Goal: Transaction & Acquisition: Purchase product/service

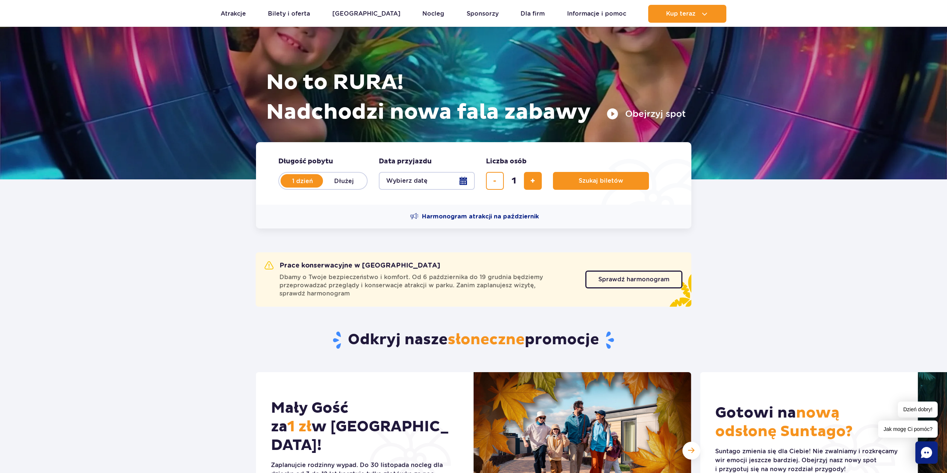
scroll to position [112, 0]
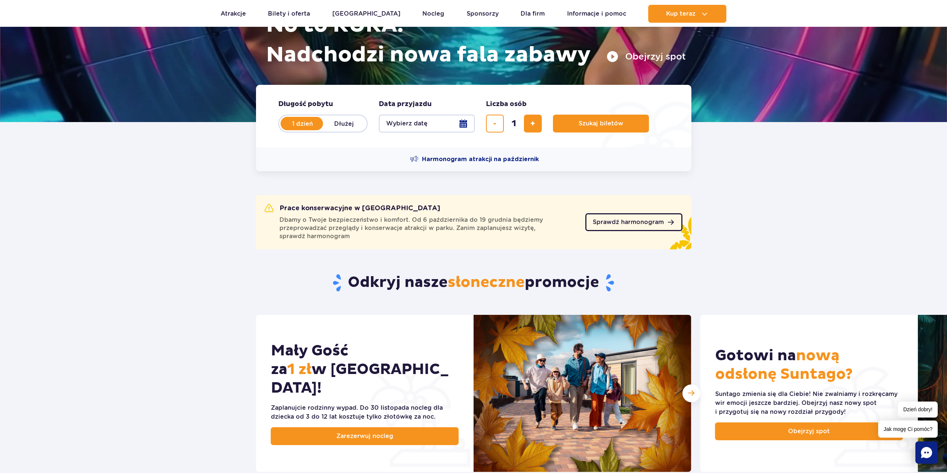
click at [661, 220] on span "Sprawdź harmonogram" at bounding box center [628, 222] width 71 height 6
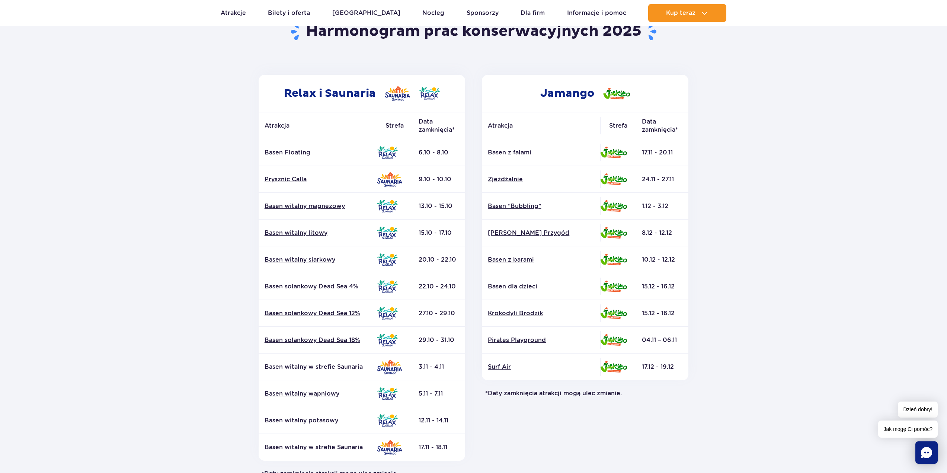
scroll to position [112, 0]
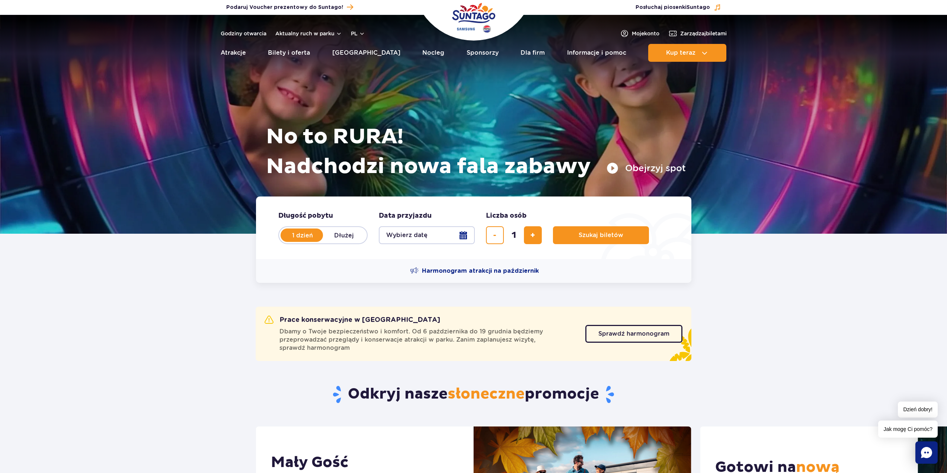
click at [430, 240] on button "Wybierz datę" at bounding box center [427, 235] width 96 height 18
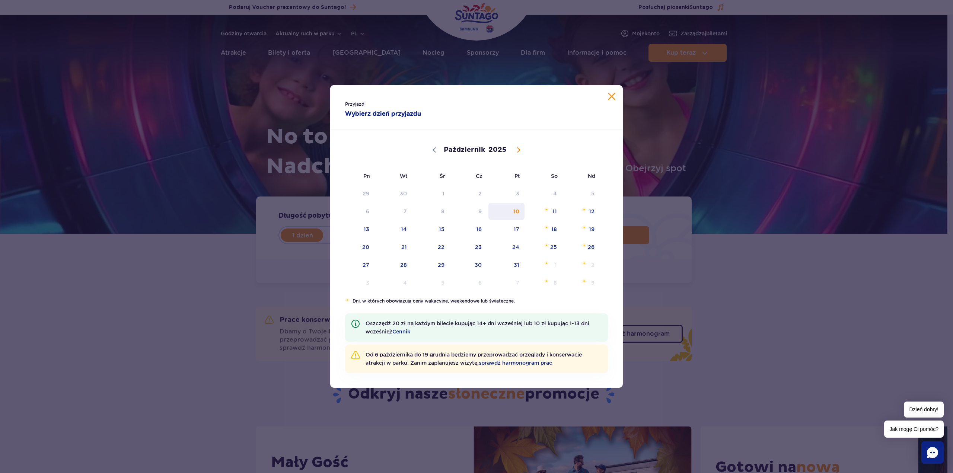
click at [503, 209] on span "10" at bounding box center [506, 211] width 38 height 17
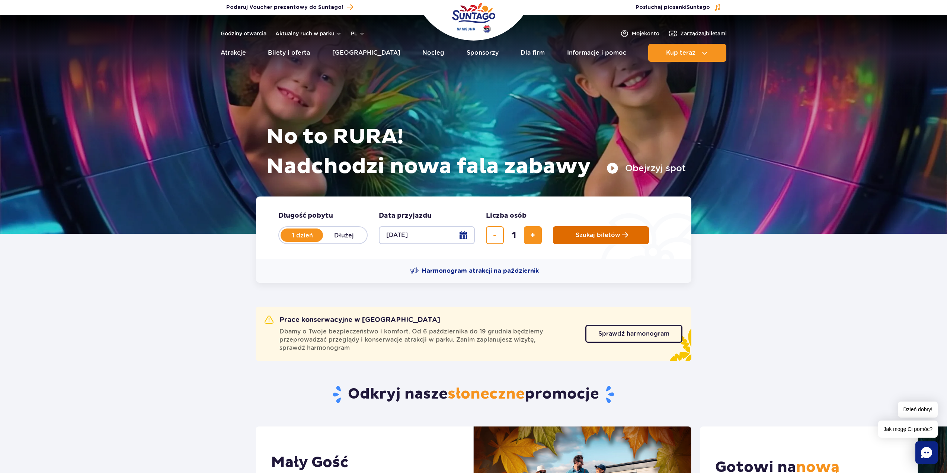
click at [572, 232] on button "Szukaj biletów" at bounding box center [601, 235] width 96 height 18
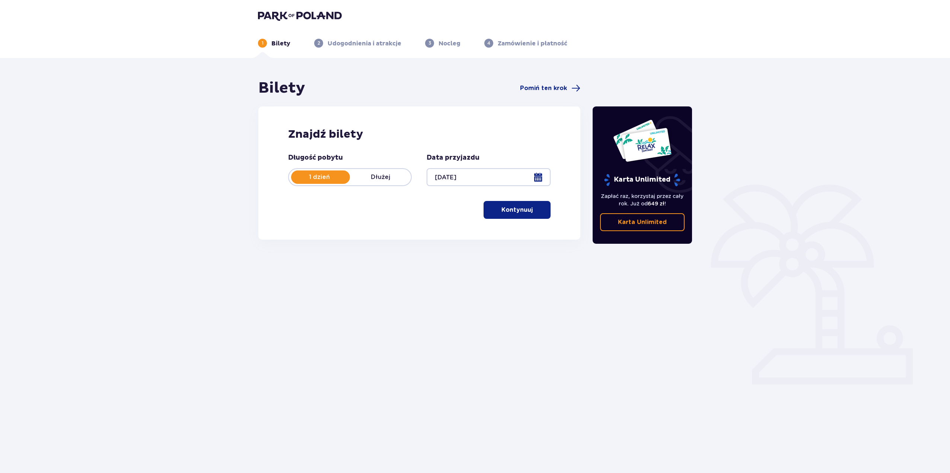
click at [528, 215] on button "Kontynuuj" at bounding box center [516, 210] width 67 height 18
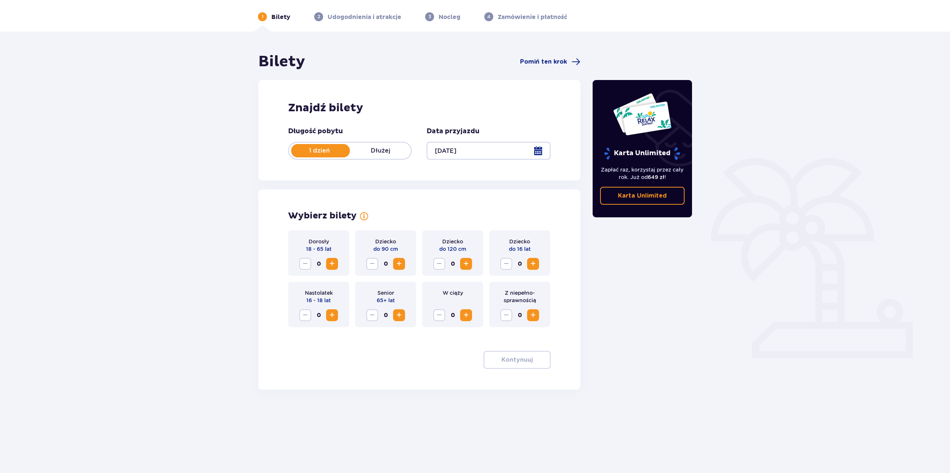
scroll to position [27, 0]
click at [333, 261] on span "Zwiększ" at bounding box center [331, 263] width 9 height 9
click at [536, 362] on span "button" at bounding box center [534, 359] width 9 height 9
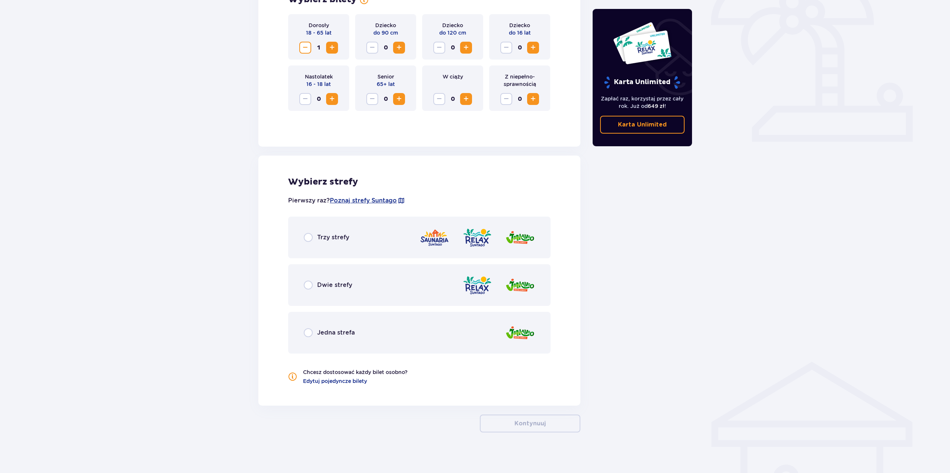
scroll to position [247, 0]
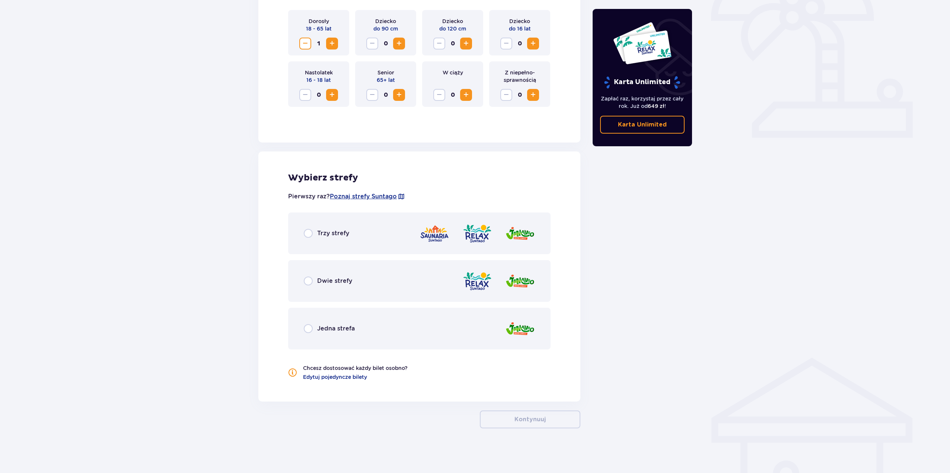
click at [308, 281] on input "radio" at bounding box center [308, 280] width 9 height 9
radio input "true"
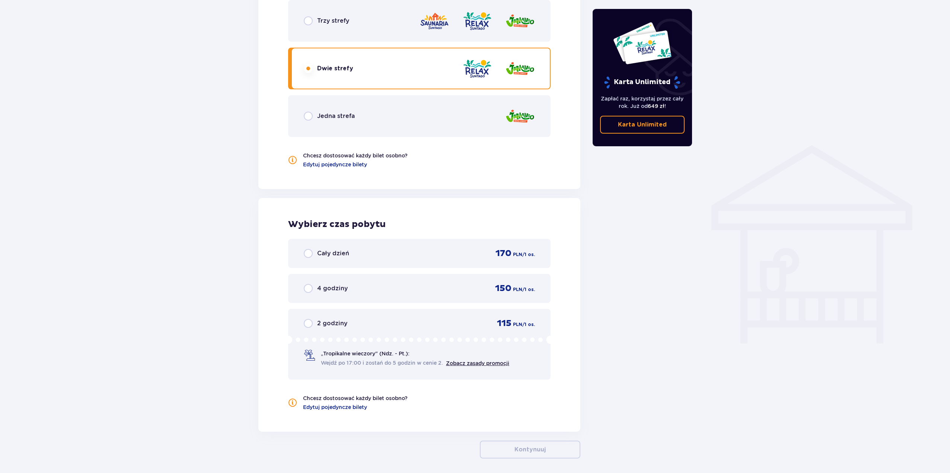
scroll to position [489, 0]
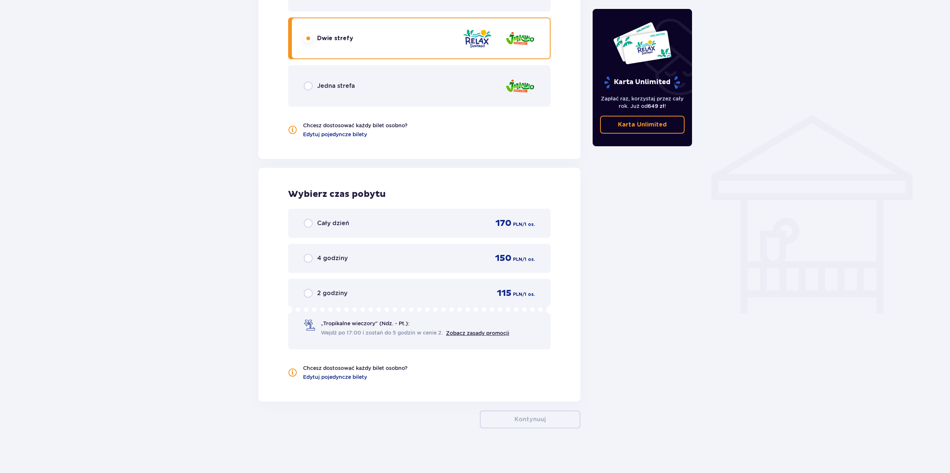
click at [308, 291] on input "radio" at bounding box center [308, 293] width 9 height 9
radio input "true"
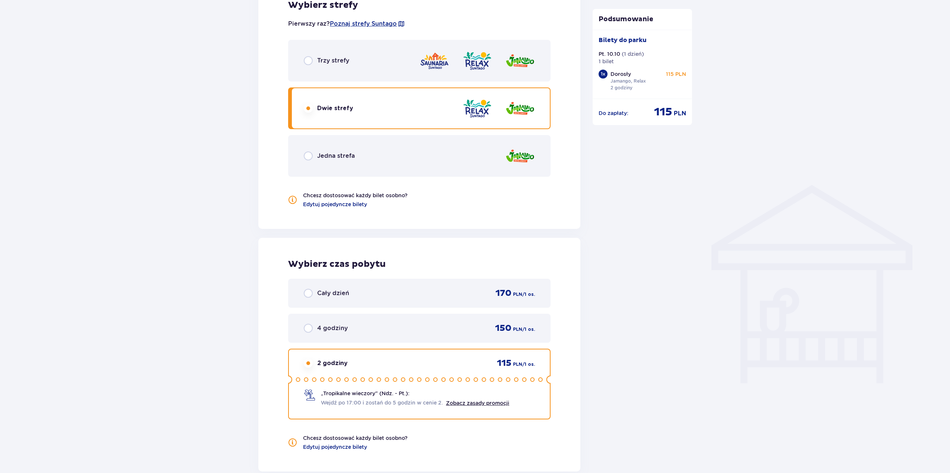
scroll to position [531, 0]
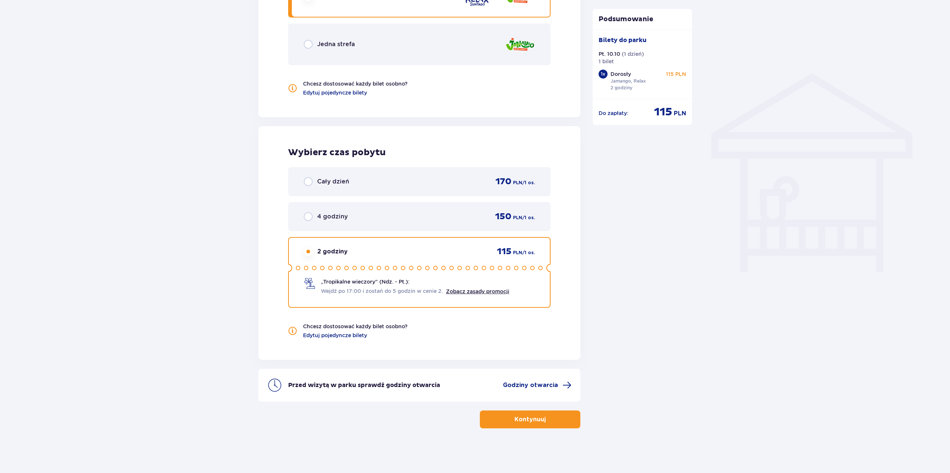
click at [529, 416] on p "Kontynuuj" at bounding box center [529, 419] width 31 height 8
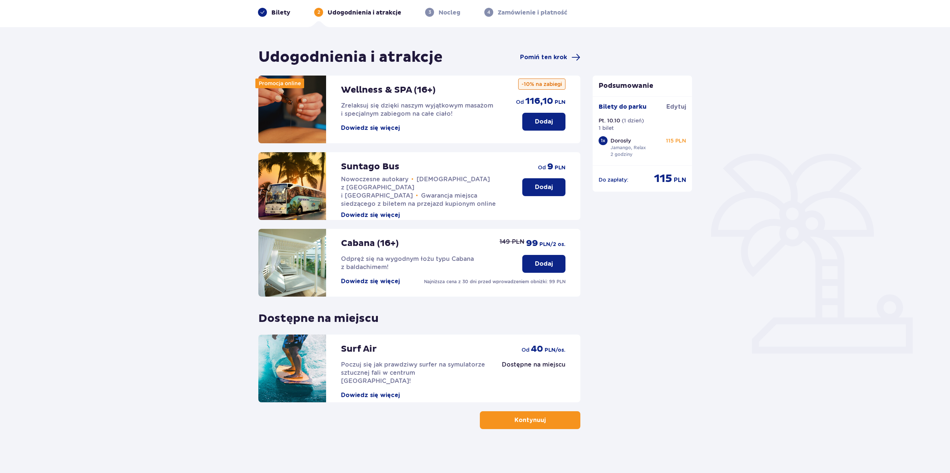
scroll to position [32, 0]
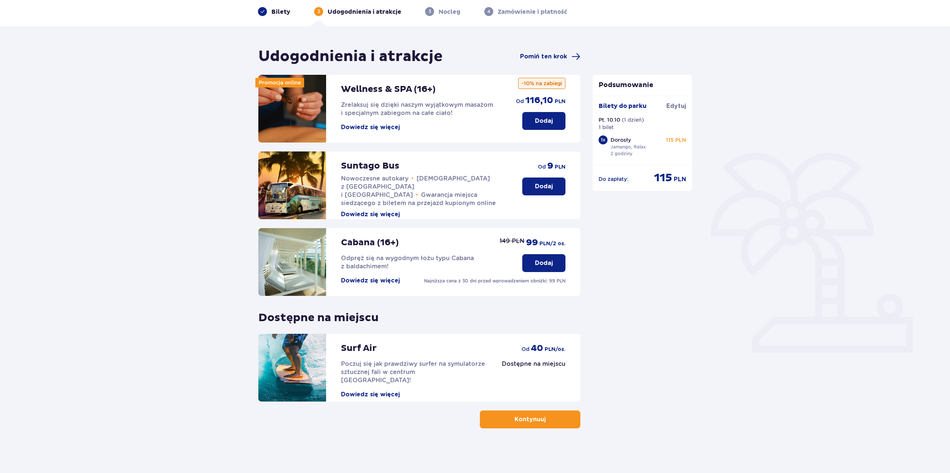
click at [518, 421] on p "Kontynuuj" at bounding box center [529, 419] width 31 height 8
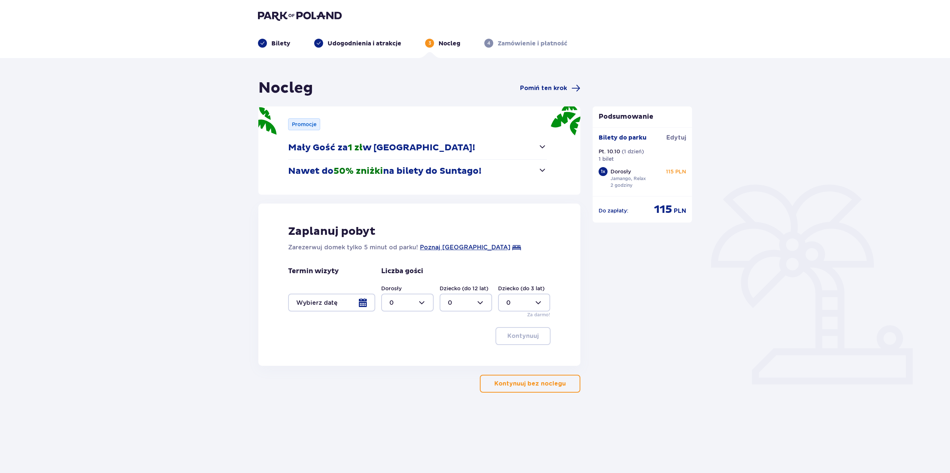
click at [515, 390] on button "Kontynuuj bez noclegu" at bounding box center [530, 384] width 100 height 18
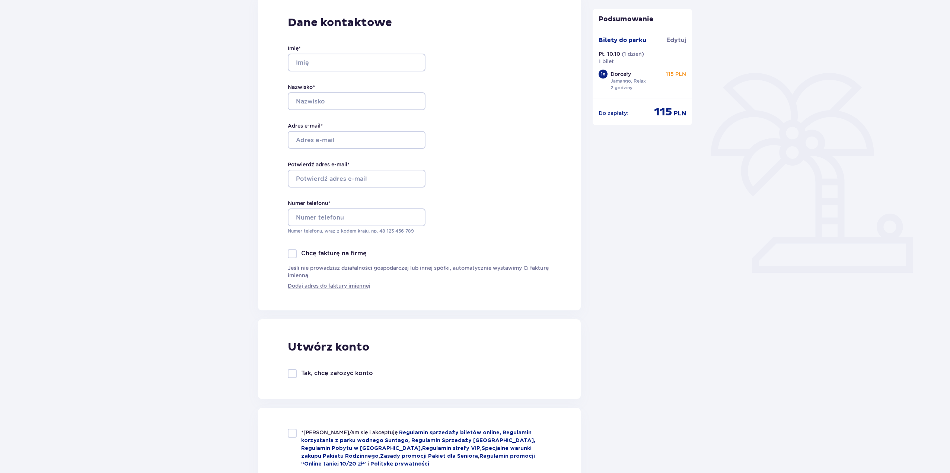
scroll to position [37, 0]
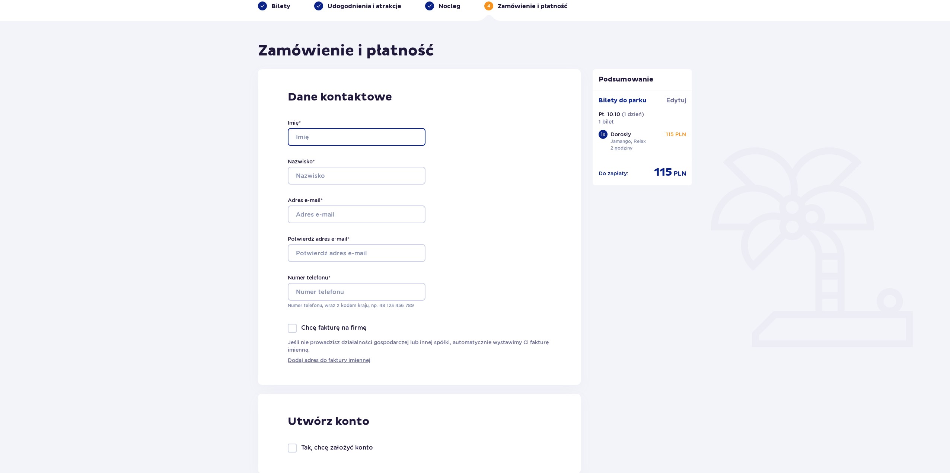
click at [320, 137] on input "Imię *" at bounding box center [357, 137] width 138 height 18
type input "[PERSON_NAME]"
type input "Stachów"
type input "[EMAIL_ADDRESS][DOMAIN_NAME]"
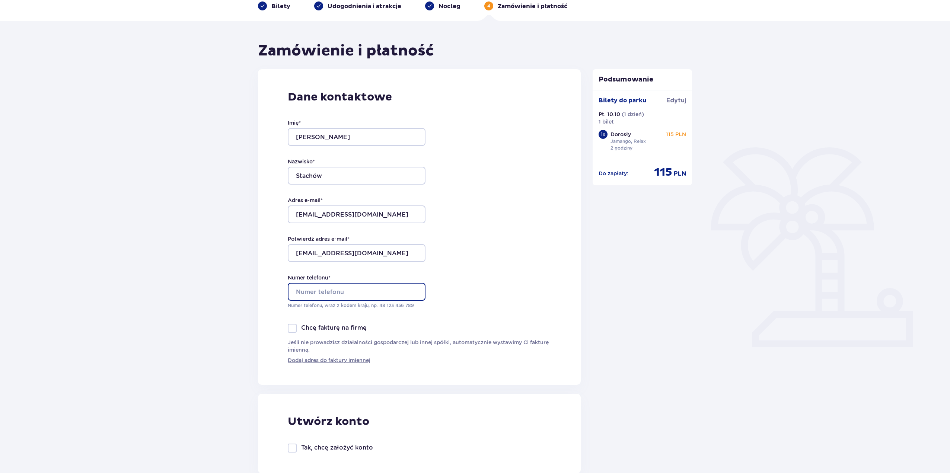
type input "511094790"
click at [374, 212] on input "darknumb@o2.pl" at bounding box center [357, 214] width 138 height 18
drag, startPoint x: 374, startPoint y: 212, endPoint x: 255, endPoint y: 212, distance: 119.1
click at [255, 212] on div "Zamówienie i płatność Dane kontaktowe Imię * Tomasz Nazwisko * Stachów Adres e-…" at bounding box center [419, 414] width 335 height 745
type input "[PERSON_NAME][EMAIL_ADDRESS][DOMAIN_NAME]"
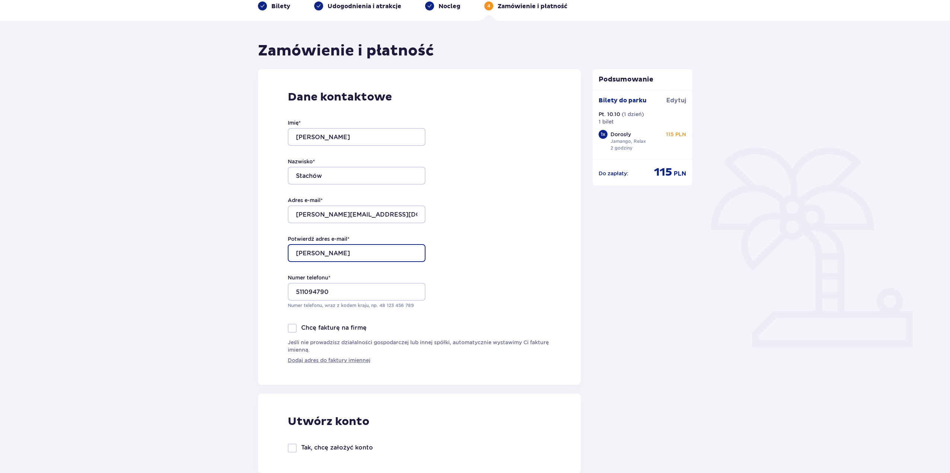
type input "[PERSON_NAME][EMAIL_ADDRESS][DOMAIN_NAME]"
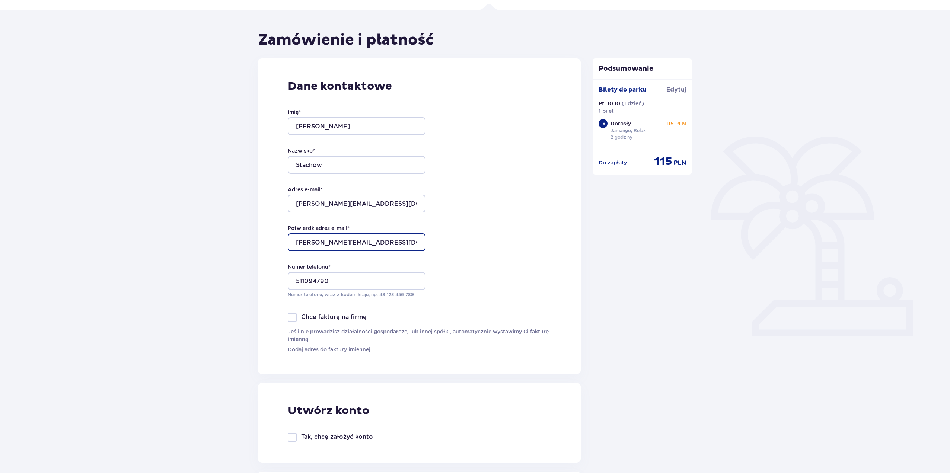
scroll to position [0, 0]
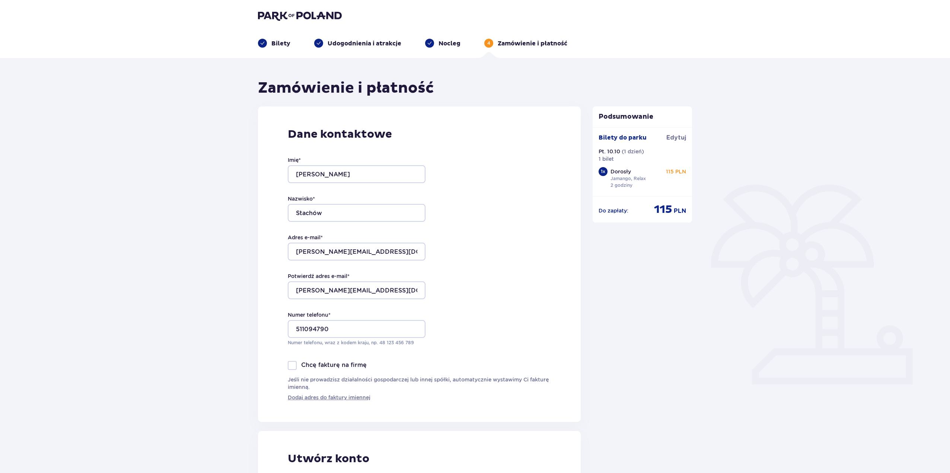
click at [269, 18] on img at bounding box center [300, 15] width 84 height 10
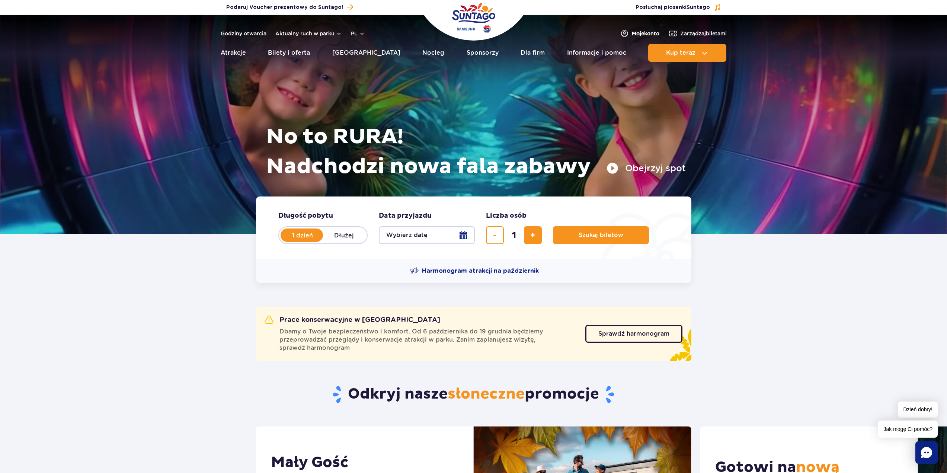
click at [641, 33] on span "Moje konto" at bounding box center [646, 33] width 28 height 7
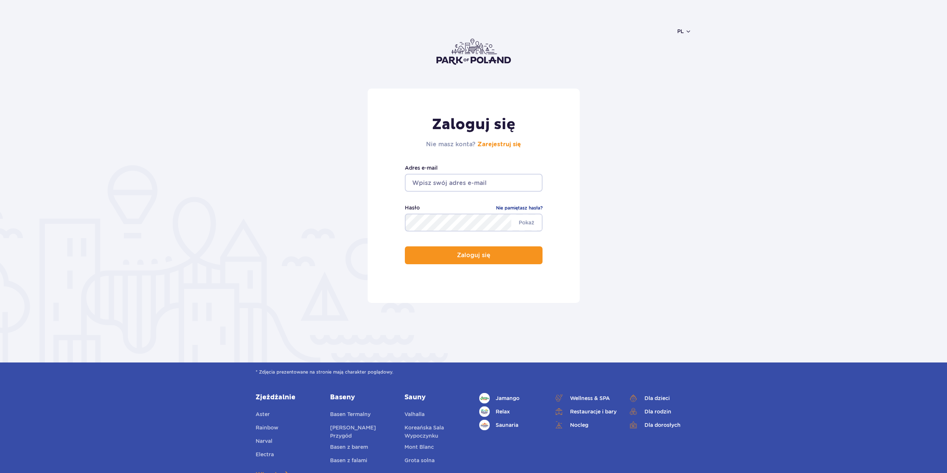
click at [418, 180] on input "email" at bounding box center [474, 183] width 138 height 18
type input "[PERSON_NAME][EMAIL_ADDRESS][DOMAIN_NAME]"
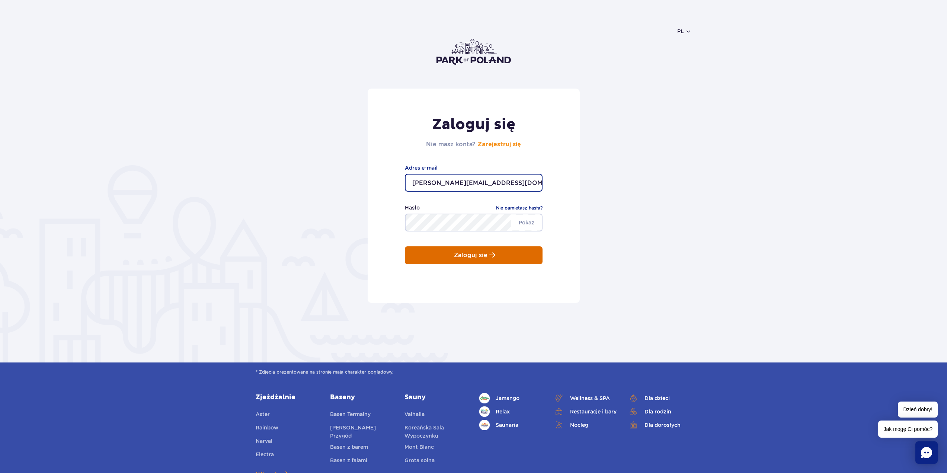
click at [467, 256] on p "Zaloguj się" at bounding box center [470, 255] width 33 height 7
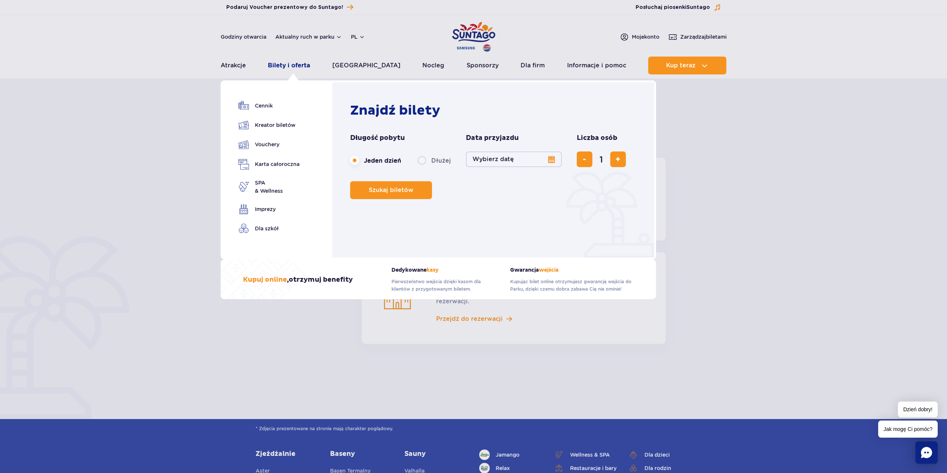
click at [295, 67] on link "Bilety i oferta" at bounding box center [289, 66] width 42 height 18
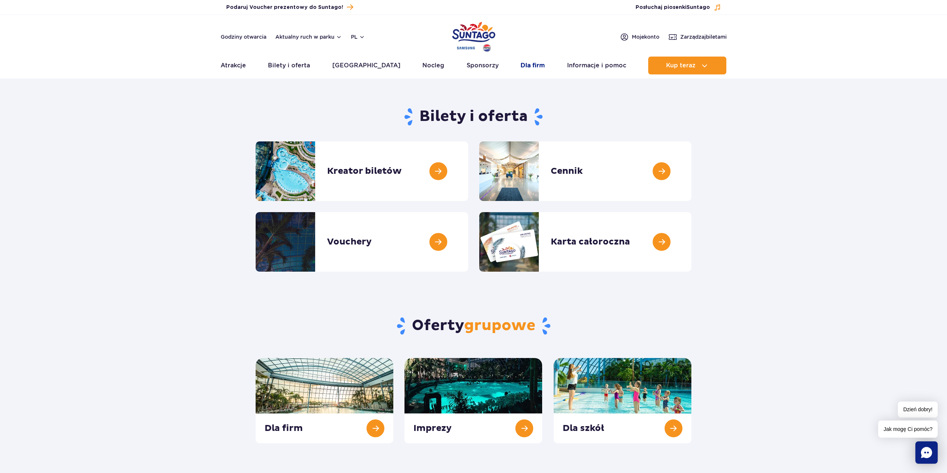
click at [521, 67] on link "Dla firm" at bounding box center [533, 66] width 24 height 18
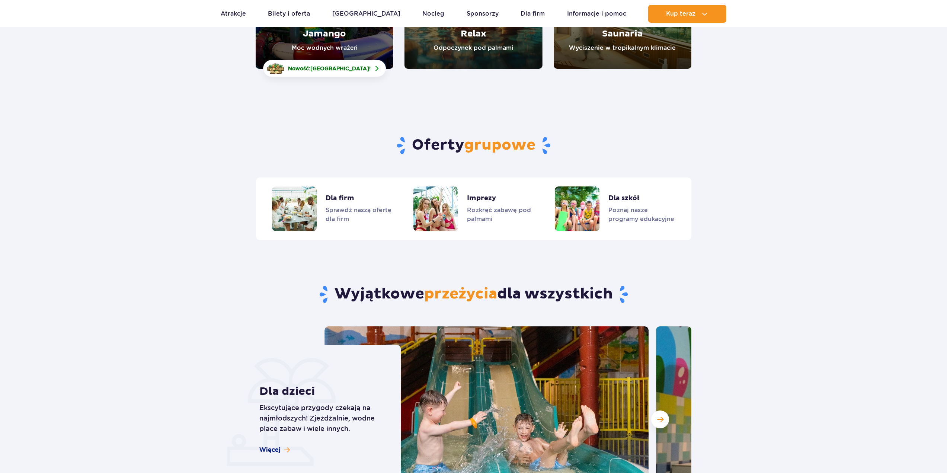
scroll to position [1720, 0]
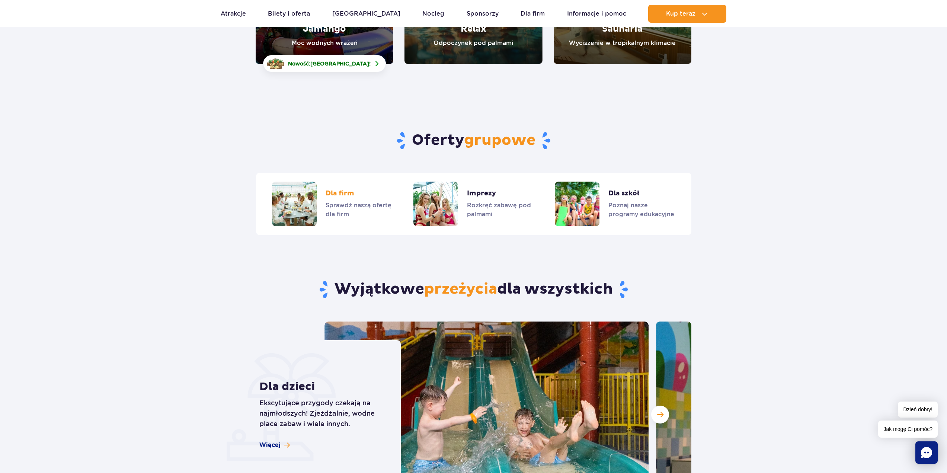
click at [338, 191] on link "Dla firm" at bounding box center [332, 204] width 120 height 45
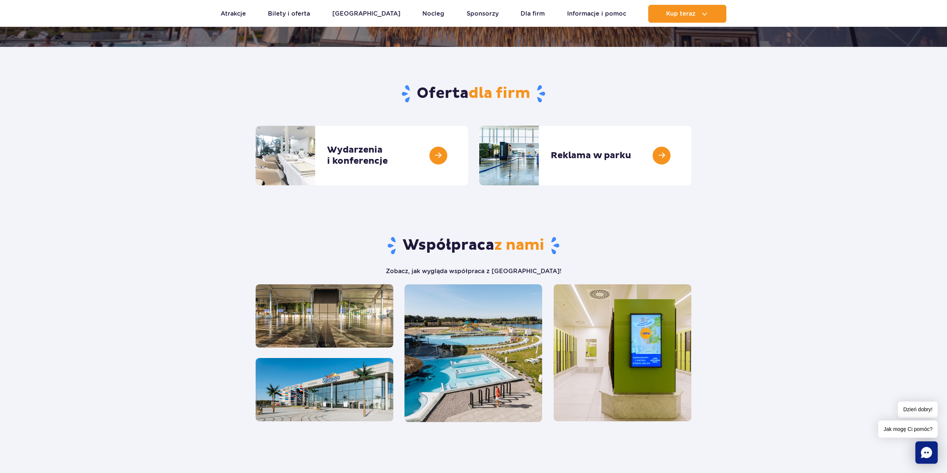
scroll to position [112, 0]
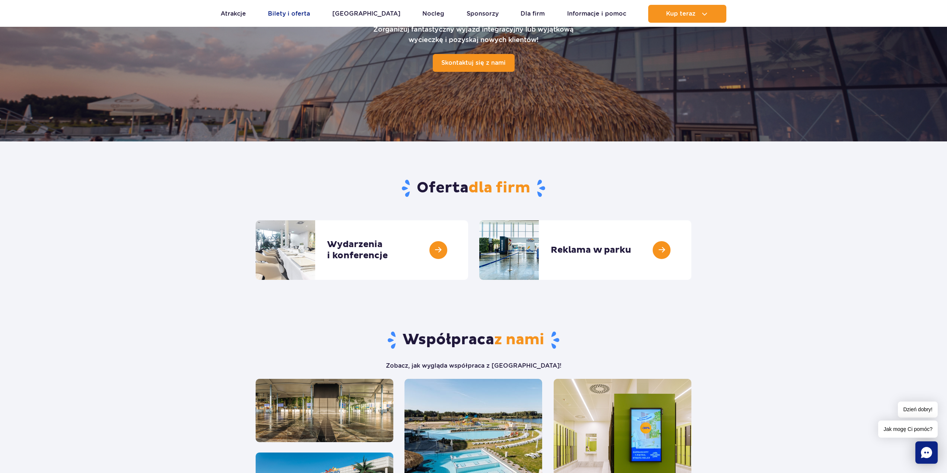
click at [297, 19] on link "Bilety i oferta" at bounding box center [289, 14] width 42 height 18
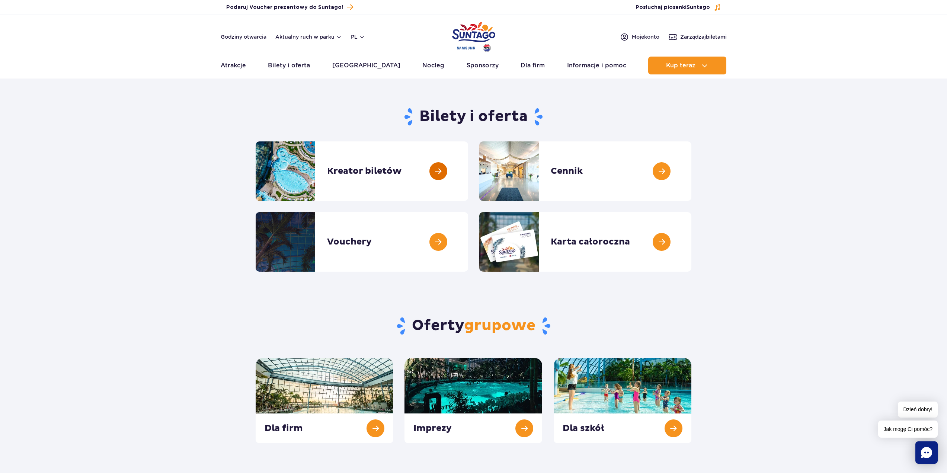
click at [468, 176] on link at bounding box center [468, 171] width 0 height 60
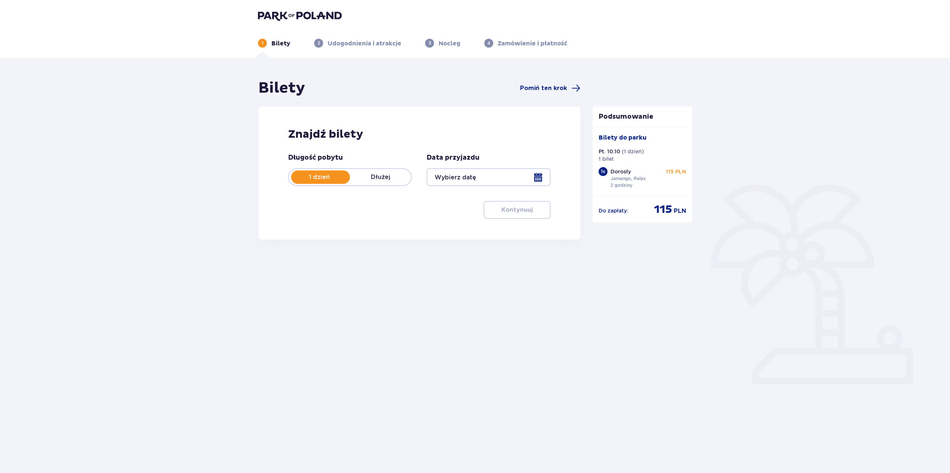
type input "[DATE]"
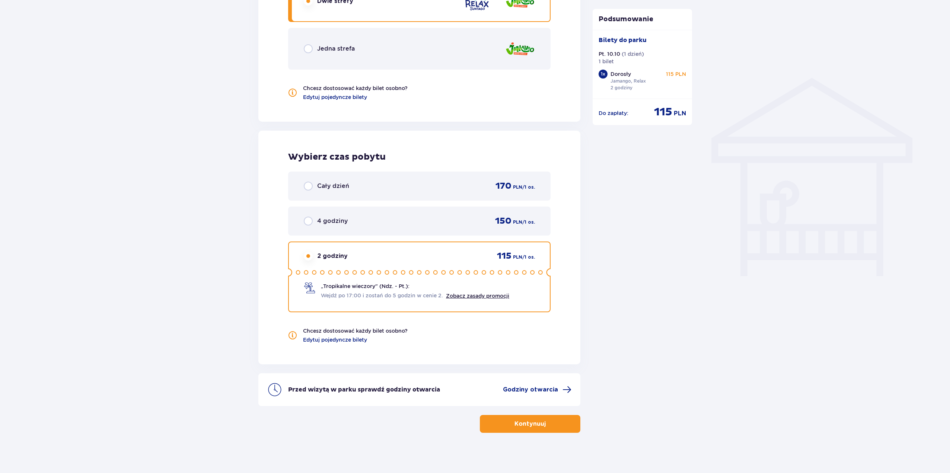
scroll to position [531, 0]
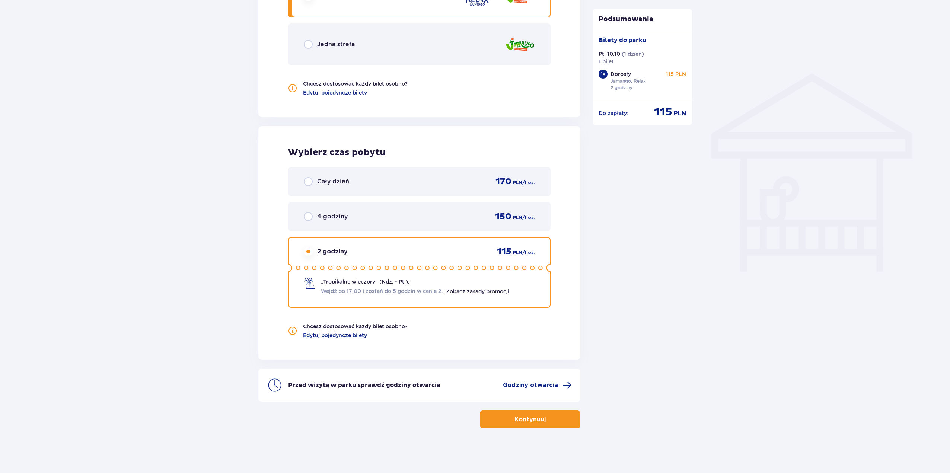
click at [514, 419] on p "Kontynuuj" at bounding box center [529, 419] width 31 height 8
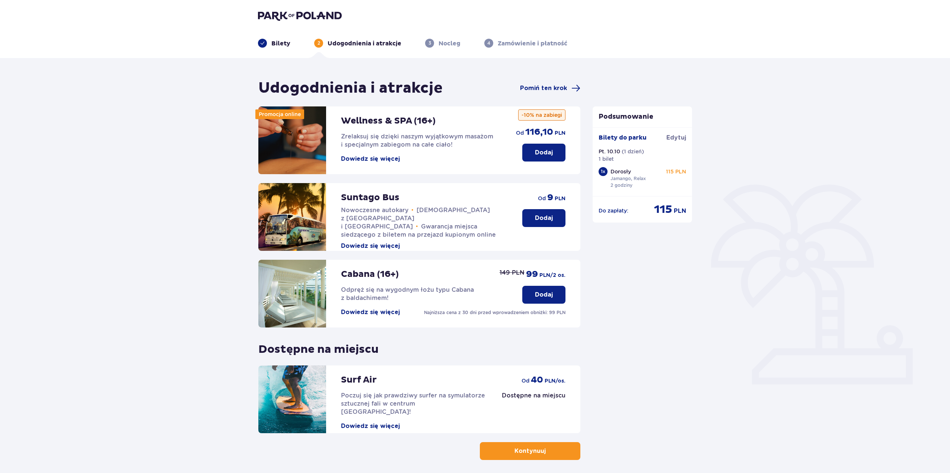
click at [519, 450] on p "Kontynuuj" at bounding box center [529, 451] width 31 height 8
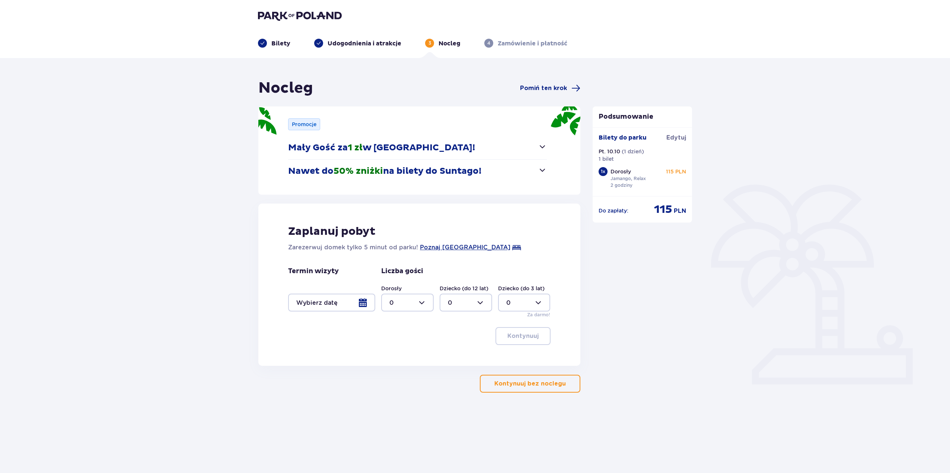
click at [528, 389] on button "Kontynuuj bez noclegu" at bounding box center [530, 384] width 100 height 18
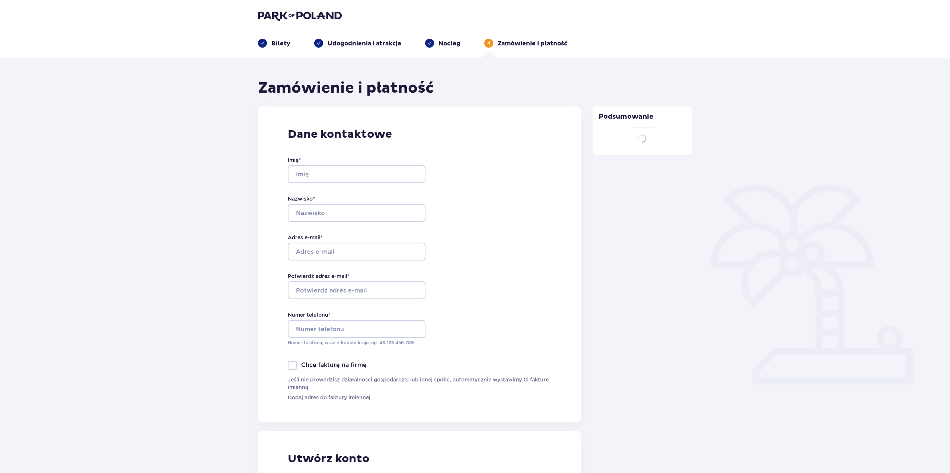
type input "[PERSON_NAME]"
type input "Stachów"
type input "[PERSON_NAME][EMAIL_ADDRESS][DOMAIN_NAME]"
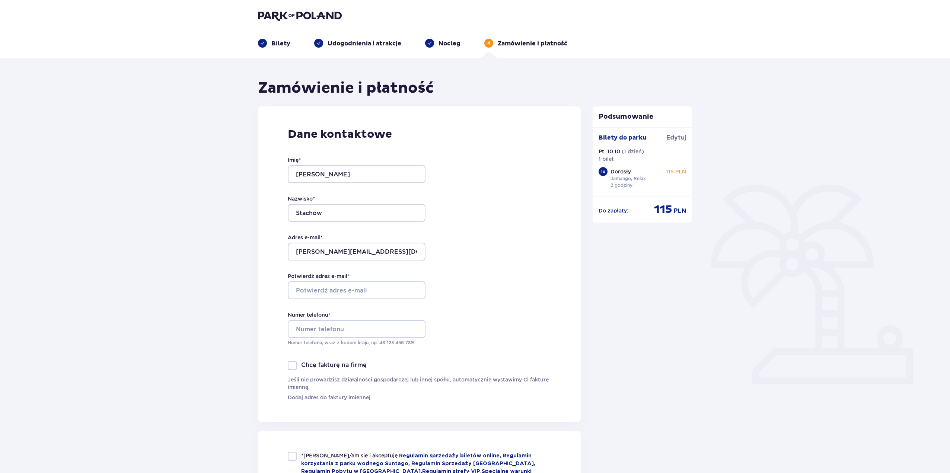
click at [380, 280] on div "Potwierdź adres e-mail *" at bounding box center [357, 285] width 138 height 27
click at [382, 288] on input "Potwierdź adres e-mail *" at bounding box center [357, 290] width 138 height 18
type input "[PERSON_NAME][EMAIL_ADDRESS][DOMAIN_NAME]"
click at [362, 327] on input "Numer telefonu *" at bounding box center [357, 329] width 138 height 18
type input "511094790"
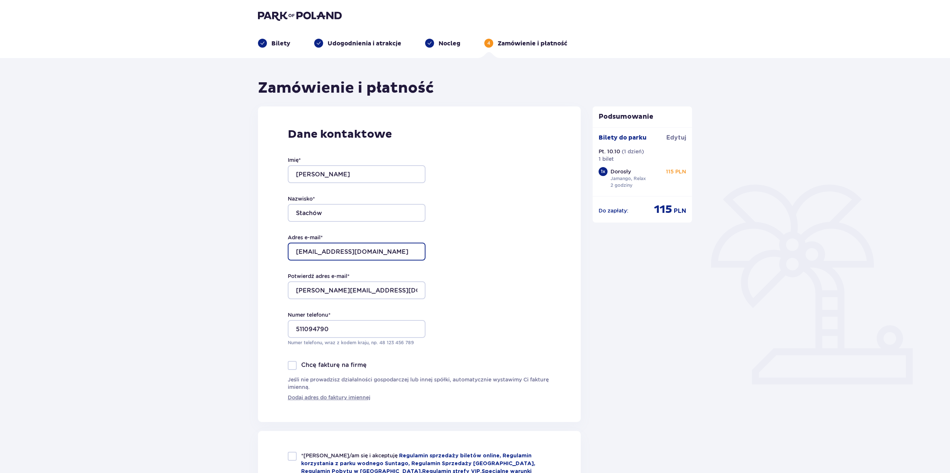
drag, startPoint x: 355, startPoint y: 251, endPoint x: 267, endPoint y: 251, distance: 88.2
click at [267, 251] on div "Dane kontaktowe Imię * Tomasz Nazwisko * Stachów Adres e-mail * darknumb@o2.pl …" at bounding box center [419, 264] width 323 height 316
type input "[PERSON_NAME][EMAIL_ADDRESS][DOMAIN_NAME]"
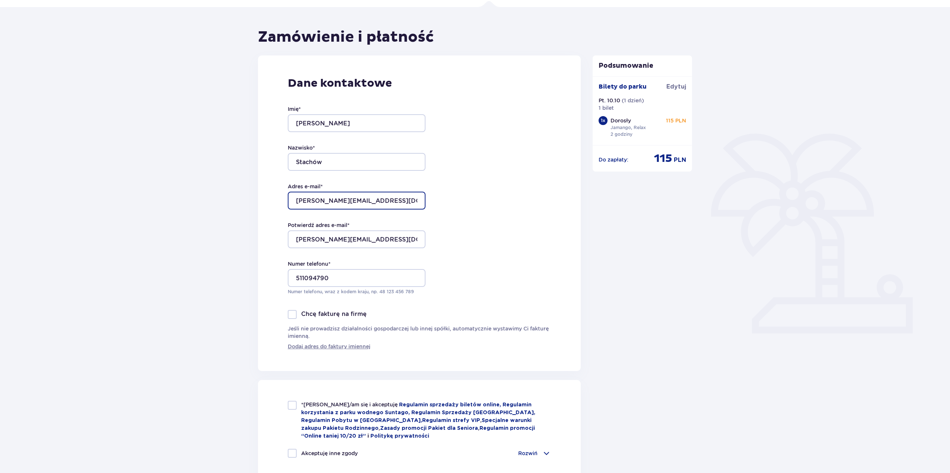
scroll to position [186, 0]
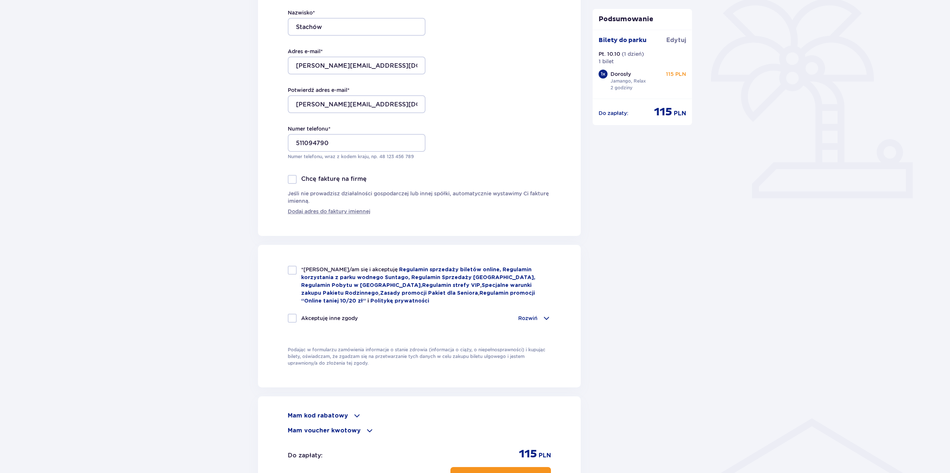
click at [292, 266] on div at bounding box center [292, 270] width 9 height 9
checkbox input "true"
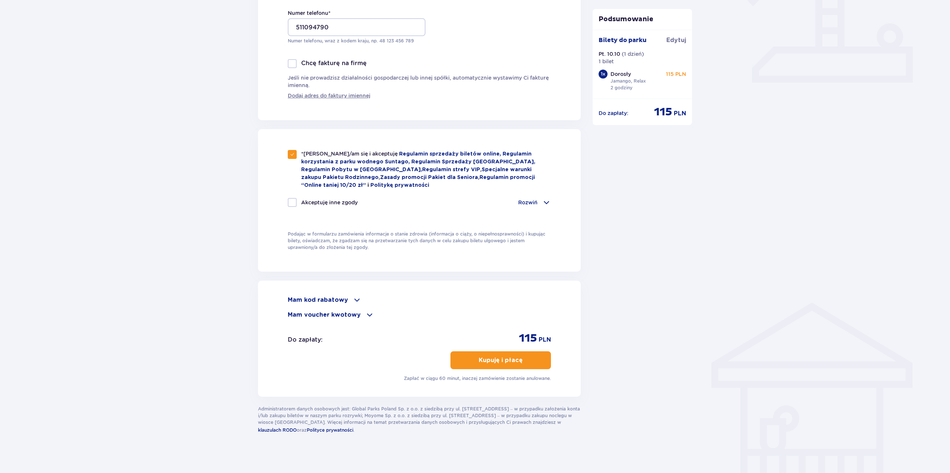
scroll to position [306, 0]
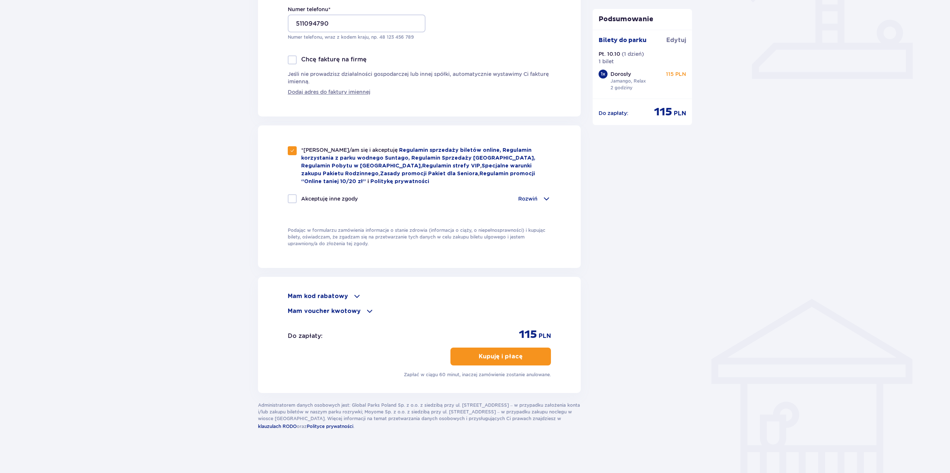
click at [348, 297] on div "Mam kod rabatowy" at bounding box center [419, 296] width 263 height 9
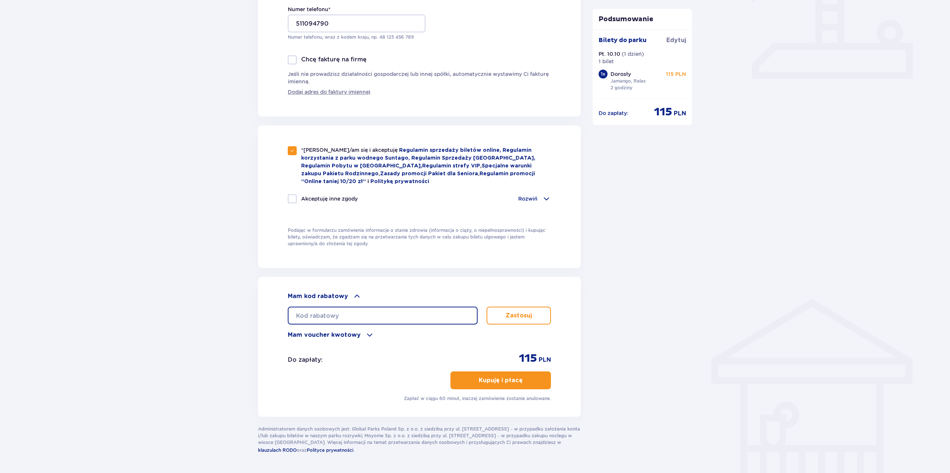
click at [339, 309] on input "text" at bounding box center [383, 316] width 190 height 18
type input "student30"
click at [495, 310] on button "Zastosuj" at bounding box center [518, 316] width 64 height 18
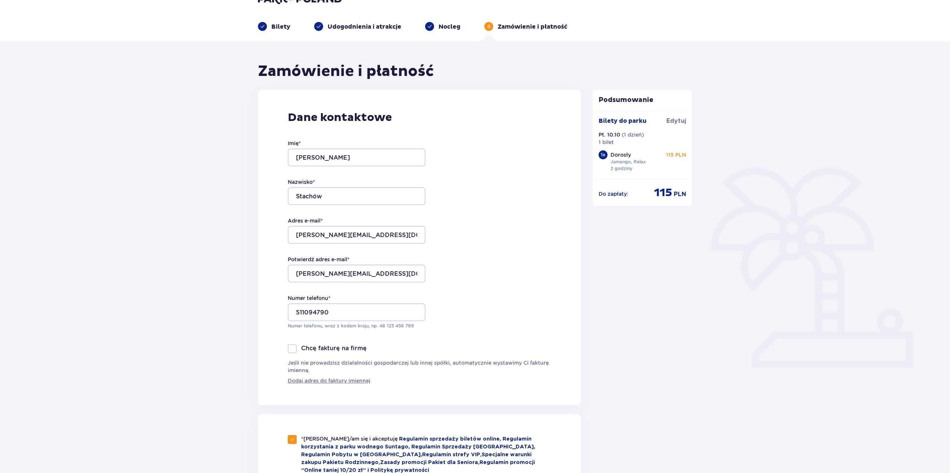
scroll to position [0, 0]
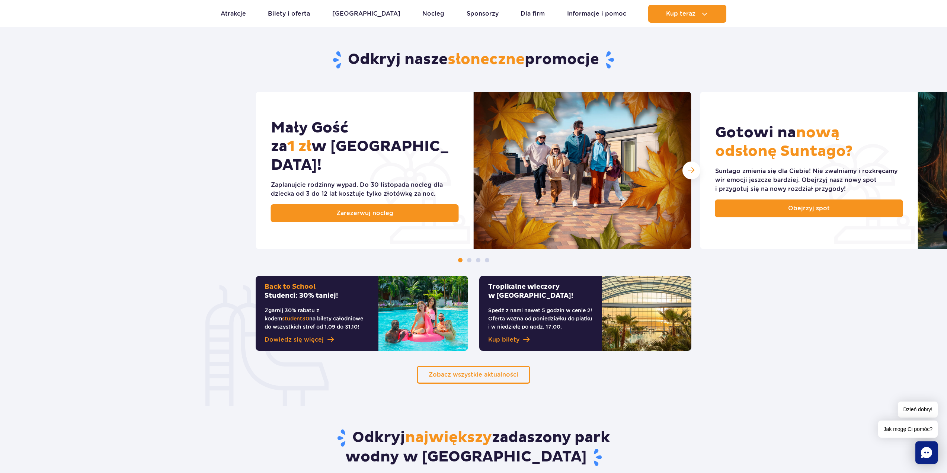
scroll to position [335, 0]
click at [324, 307] on p "Zgarnij 30% rabatu z kodem student30 na bilety całodniowe do wszystkich stref o…" at bounding box center [317, 318] width 105 height 25
click at [318, 339] on span "Dowiedz się więcej" at bounding box center [294, 339] width 59 height 9
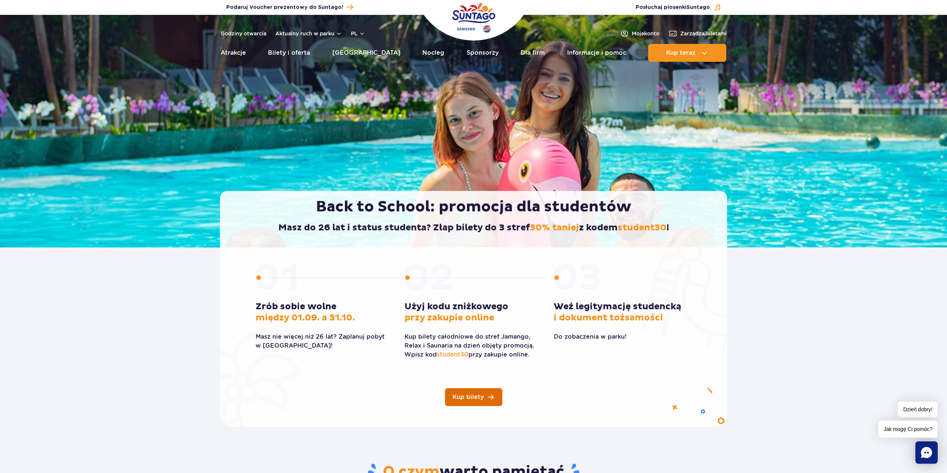
click at [482, 396] on span "Kup bilety" at bounding box center [467, 397] width 31 height 6
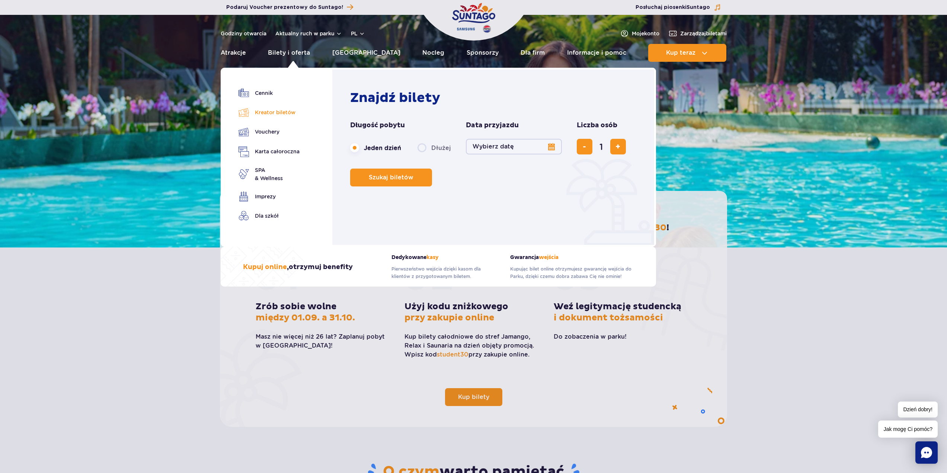
click at [271, 109] on link "Kreator biletów" at bounding box center [269, 112] width 61 height 10
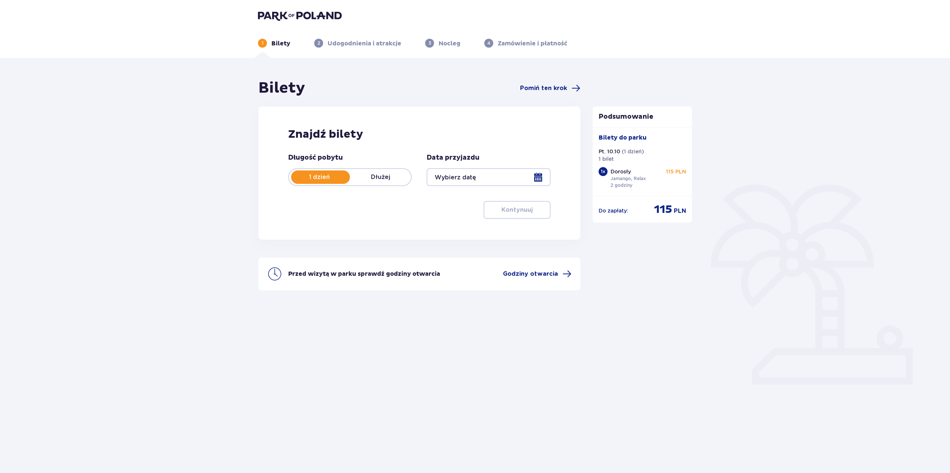
type input "[DATE]"
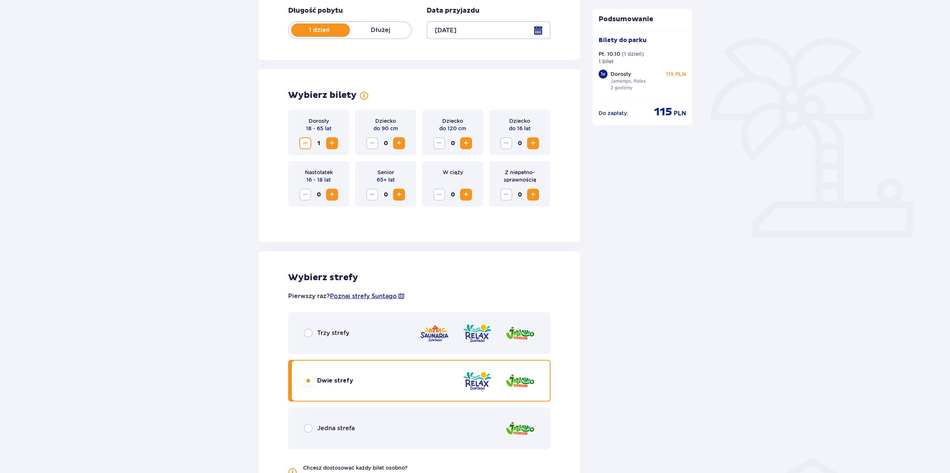
scroll to position [74, 0]
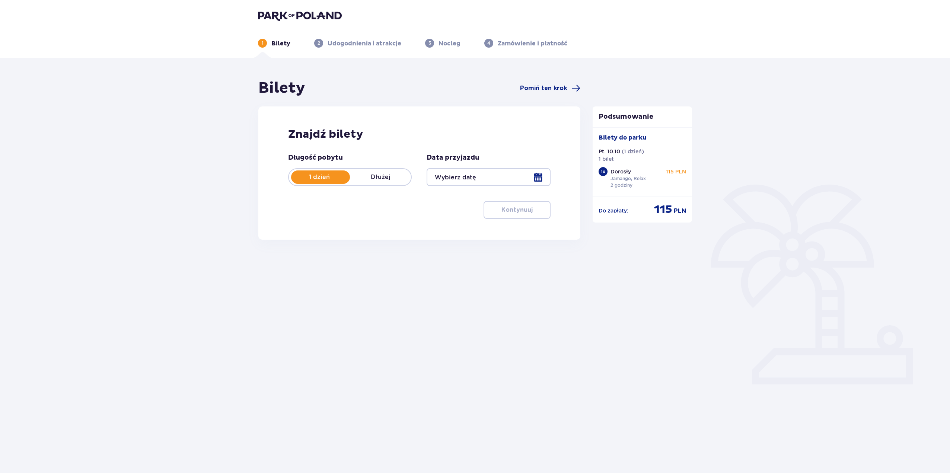
type input "[DATE]"
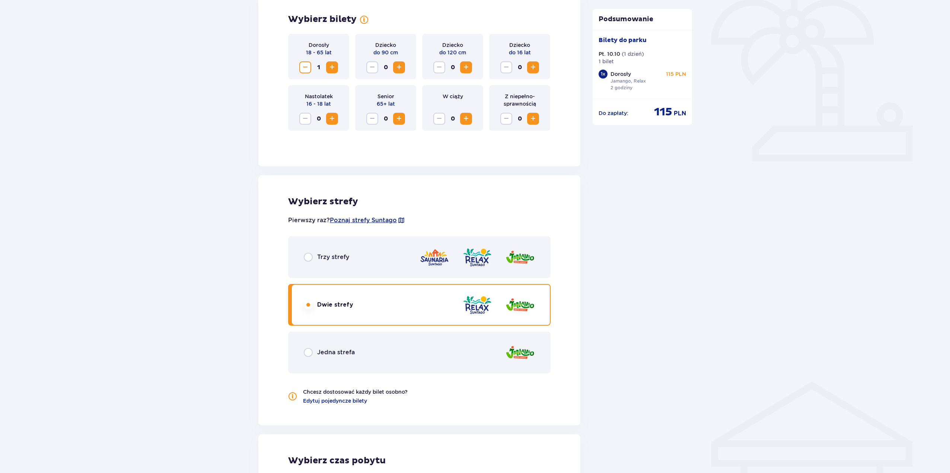
scroll to position [223, 0]
click at [307, 258] on input "radio" at bounding box center [308, 256] width 9 height 9
radio input "true"
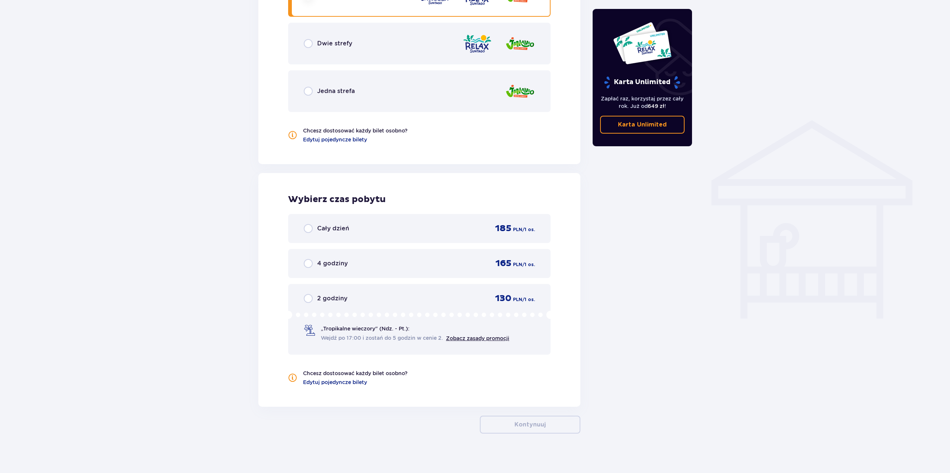
scroll to position [489, 0]
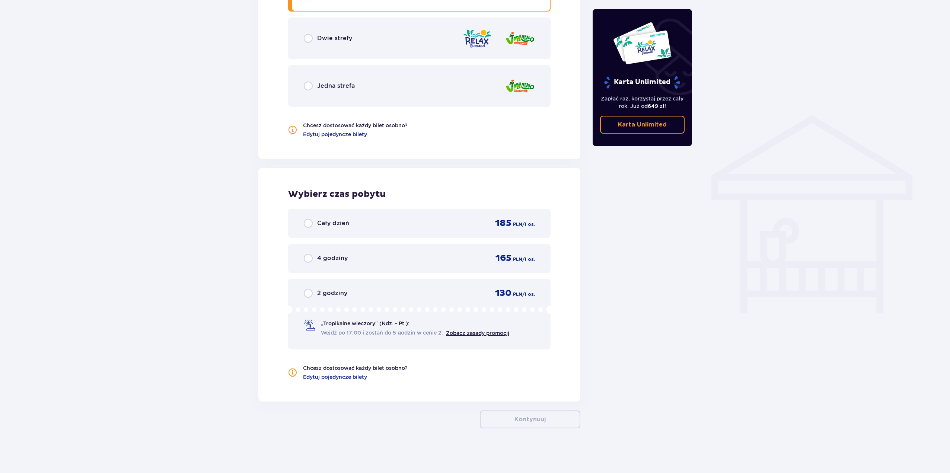
click at [307, 295] on input "radio" at bounding box center [308, 293] width 9 height 9
radio input "true"
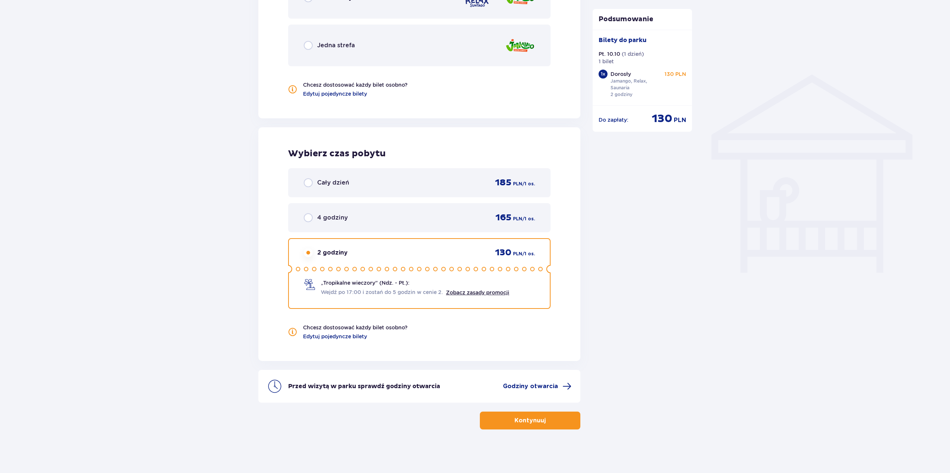
scroll to position [531, 0]
click at [309, 179] on input "radio" at bounding box center [308, 181] width 9 height 9
radio input "true"
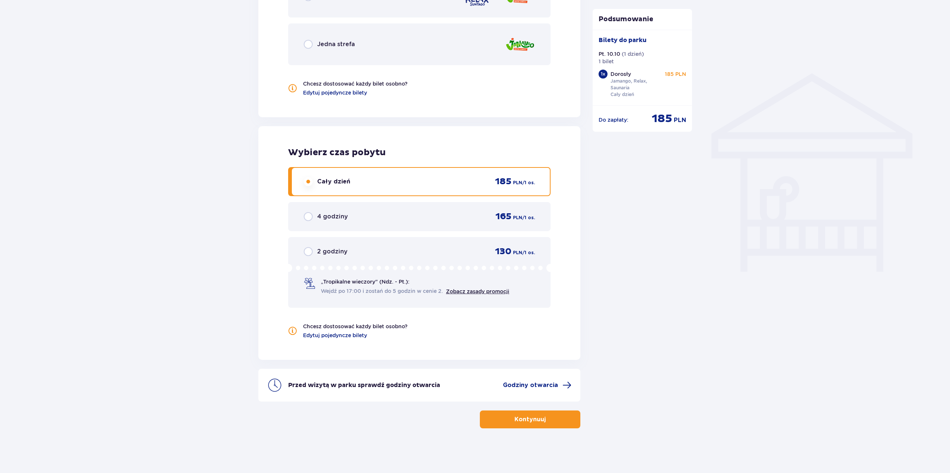
click at [311, 249] on input "radio" at bounding box center [308, 251] width 9 height 9
radio input "true"
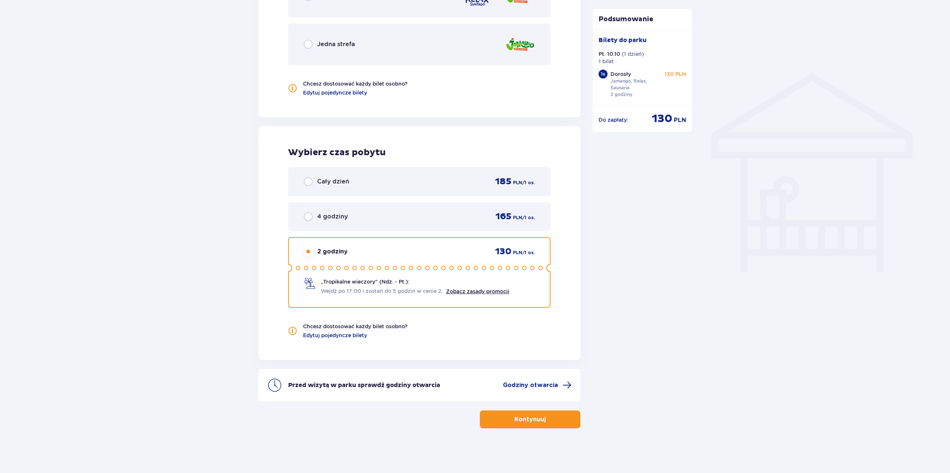
click at [532, 418] on p "Kontynuuj" at bounding box center [529, 419] width 31 height 8
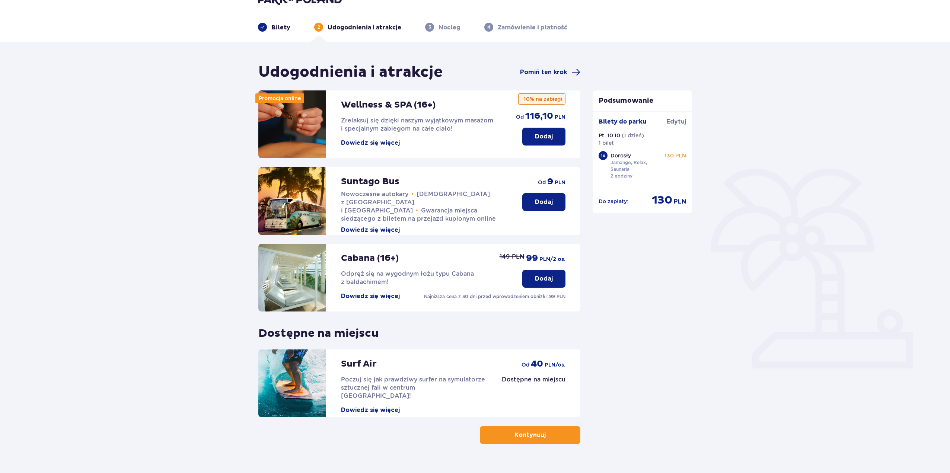
scroll to position [32, 0]
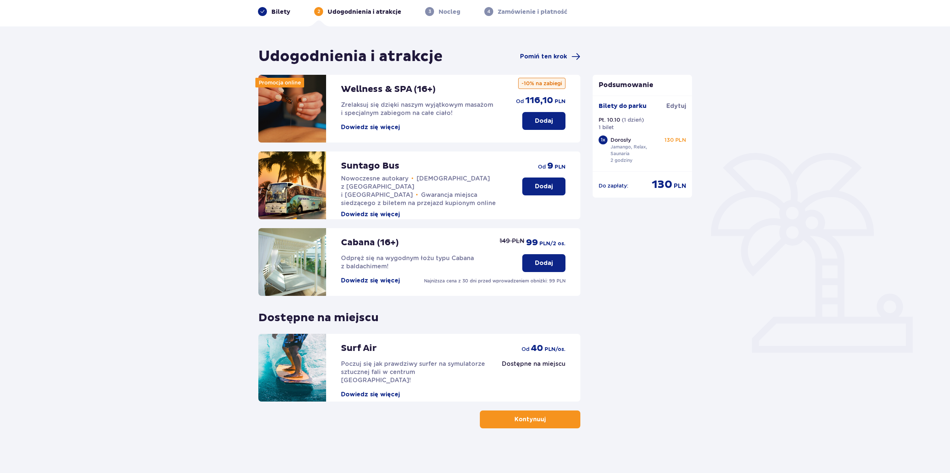
click at [538, 419] on p "Kontynuuj" at bounding box center [529, 419] width 31 height 8
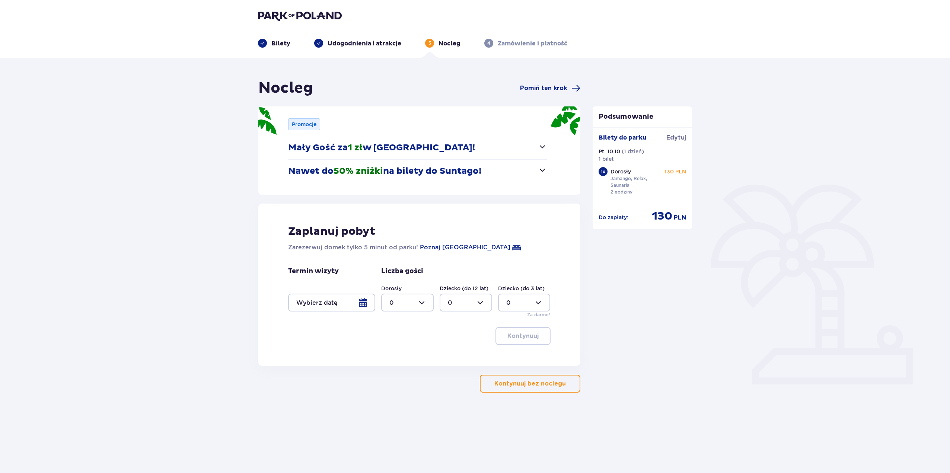
click at [361, 304] on div at bounding box center [331, 303] width 87 height 18
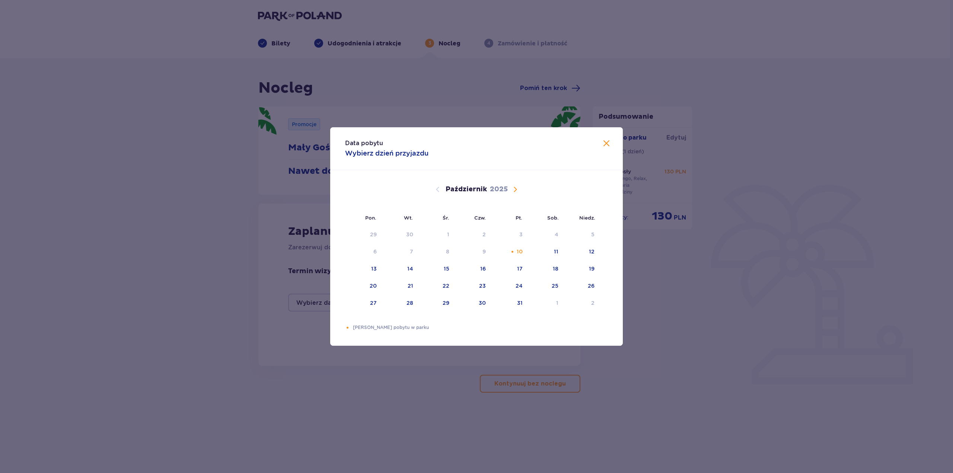
click at [847, 363] on div "Data pobytu Wybierz dzień przyjazdu Pon. Wt. Śr. Czw. Pt. Sob. [GEOGRAPHIC_DATA…" at bounding box center [476, 236] width 953 height 473
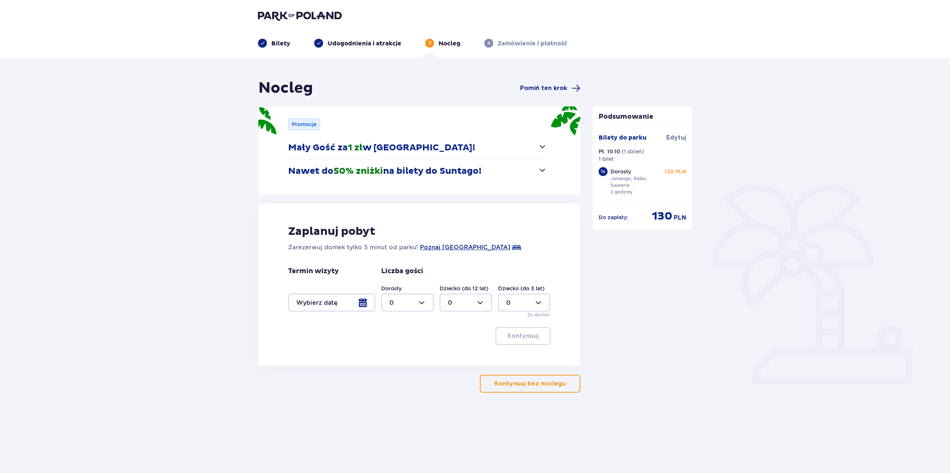
click at [530, 379] on button "Kontynuuj bez noclegu" at bounding box center [530, 384] width 100 height 18
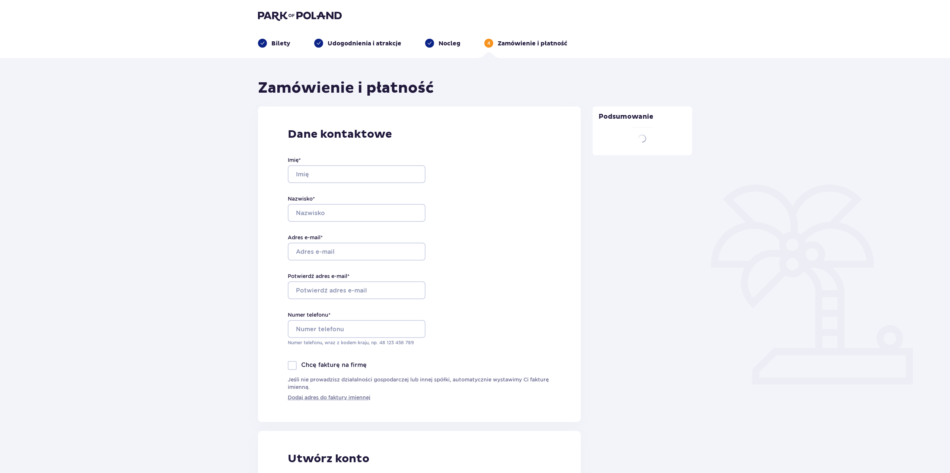
type input "[PERSON_NAME]"
type input "Stachów"
type input "[PERSON_NAME][EMAIL_ADDRESS][DOMAIN_NAME]"
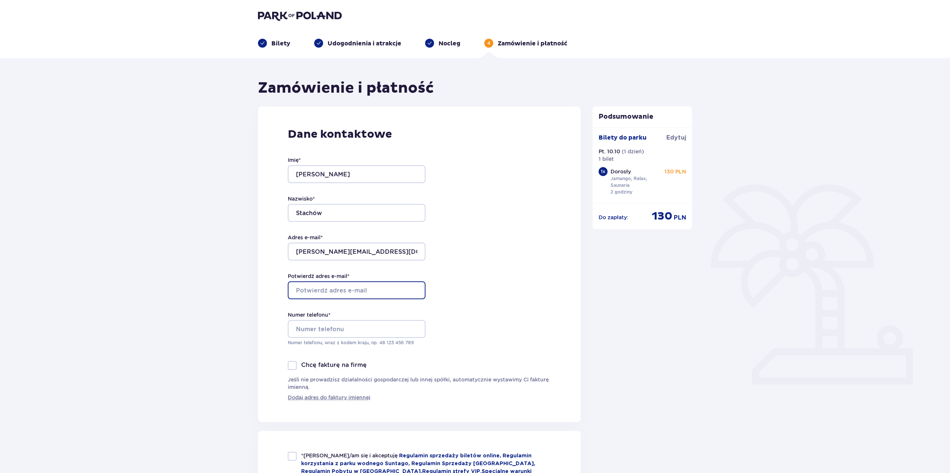
click at [385, 288] on input "Potwierdź adres e-mail *" at bounding box center [357, 290] width 138 height 18
type input "[PERSON_NAME][EMAIL_ADDRESS][DOMAIN_NAME]"
click at [346, 330] on input "Numer telefonu *" at bounding box center [357, 329] width 138 height 18
type input "511094790"
drag, startPoint x: 368, startPoint y: 247, endPoint x: 175, endPoint y: 246, distance: 193.1
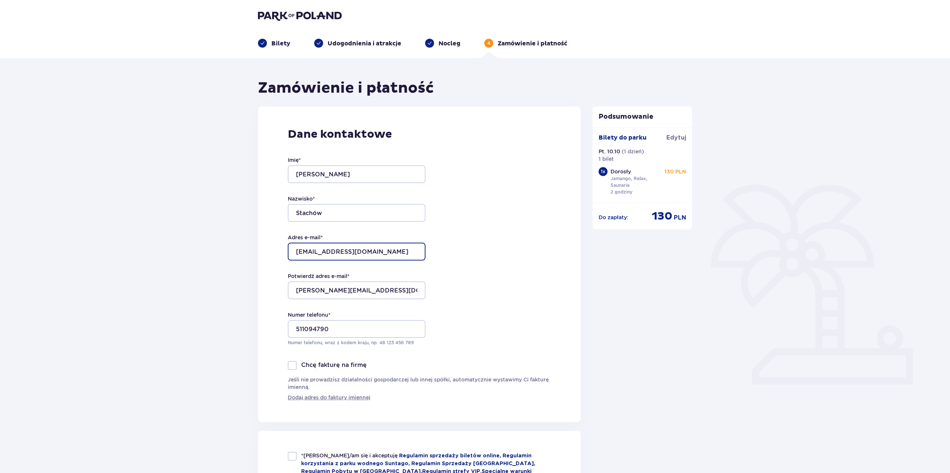
click at [175, 246] on div "Zamówienie i płatność Dane kontaktowe Imię * [PERSON_NAME] * Stachów Adres e-ma…" at bounding box center [475, 419] width 950 height 722
type input "[PERSON_NAME][EMAIL_ADDRESS][DOMAIN_NAME]"
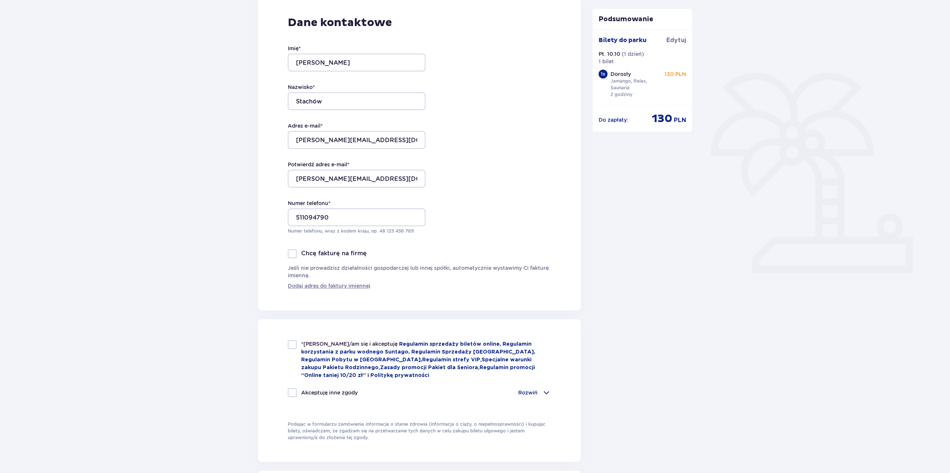
click at [297, 345] on div "*Zapoznałem/am się i akceptuję Regulamin sprzedaży biletów online, Regulamin ko…" at bounding box center [419, 359] width 263 height 39
checkbox input "true"
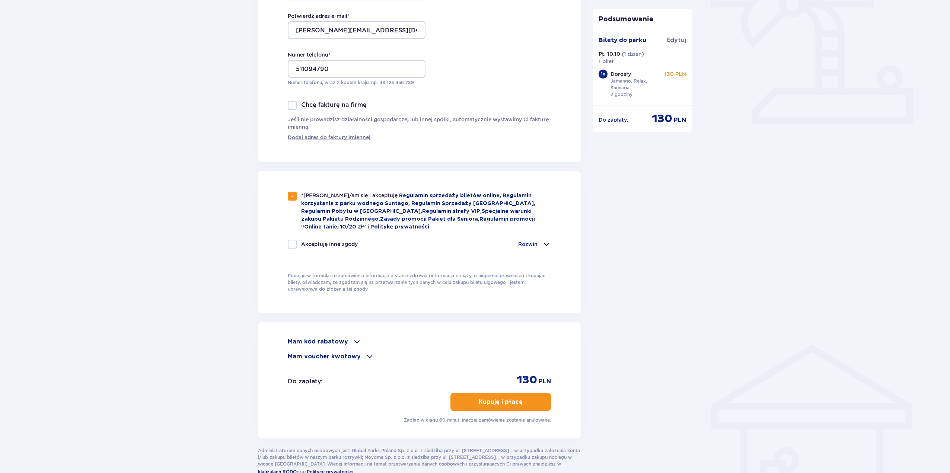
scroll to position [260, 0]
click at [328, 337] on p "Mam kod rabatowy" at bounding box center [318, 341] width 60 height 8
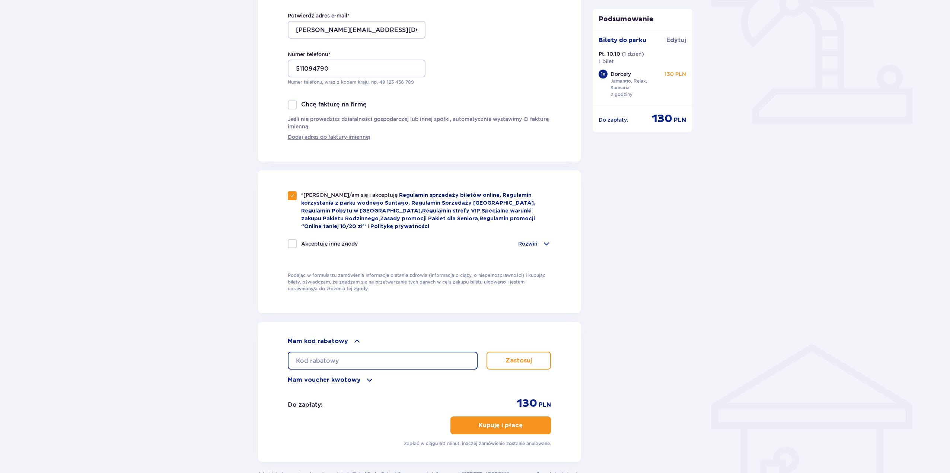
click at [335, 353] on input "text" at bounding box center [383, 361] width 190 height 18
type input "student30"
click at [500, 358] on button "Zastosuj" at bounding box center [518, 361] width 64 height 18
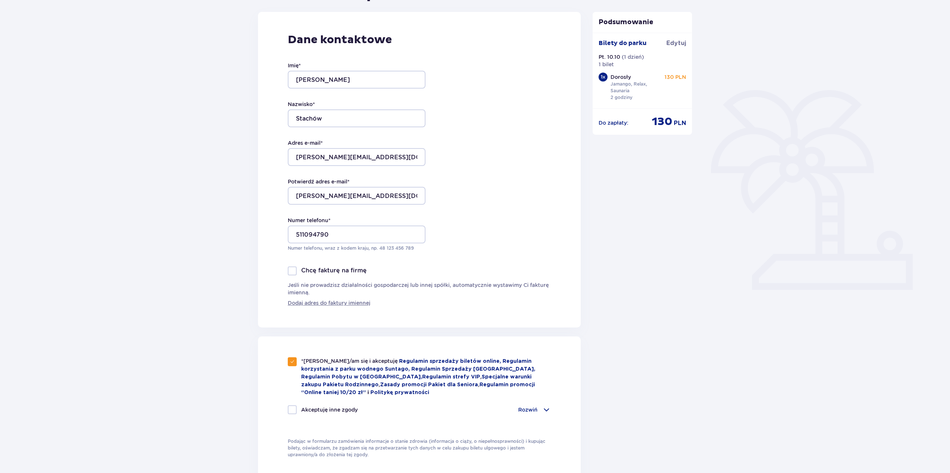
scroll to position [0, 0]
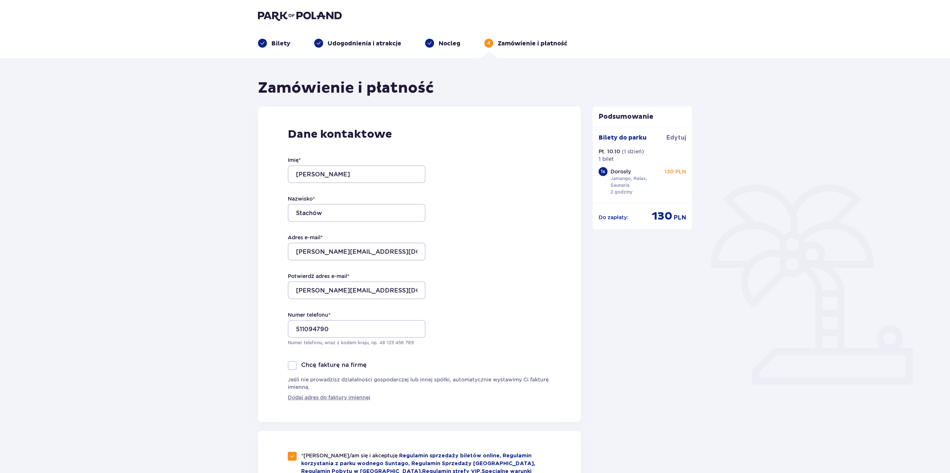
click at [331, 42] on p "Udogodnienia i atrakcje" at bounding box center [364, 43] width 74 height 8
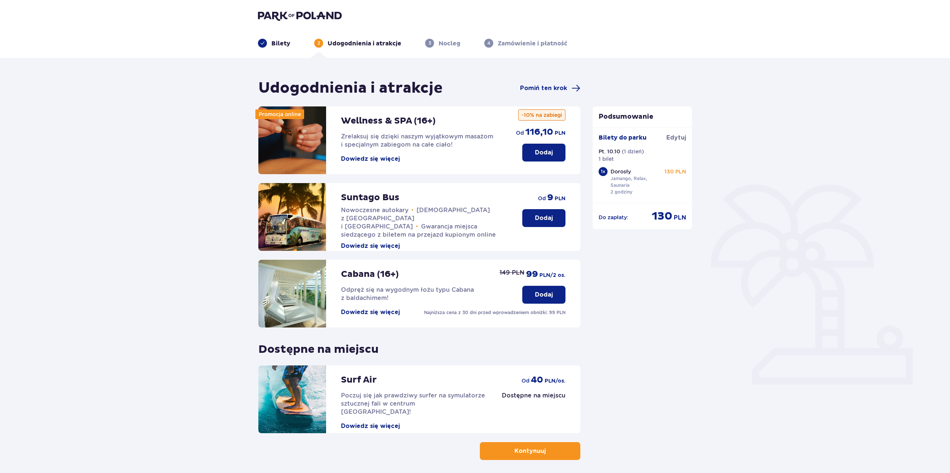
click at [275, 45] on p "Bilety" at bounding box center [280, 43] width 19 height 8
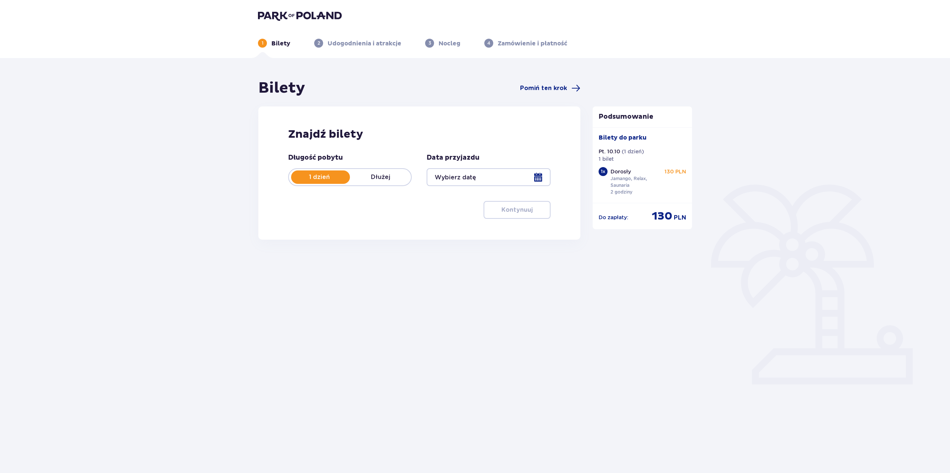
type input "[DATE]"
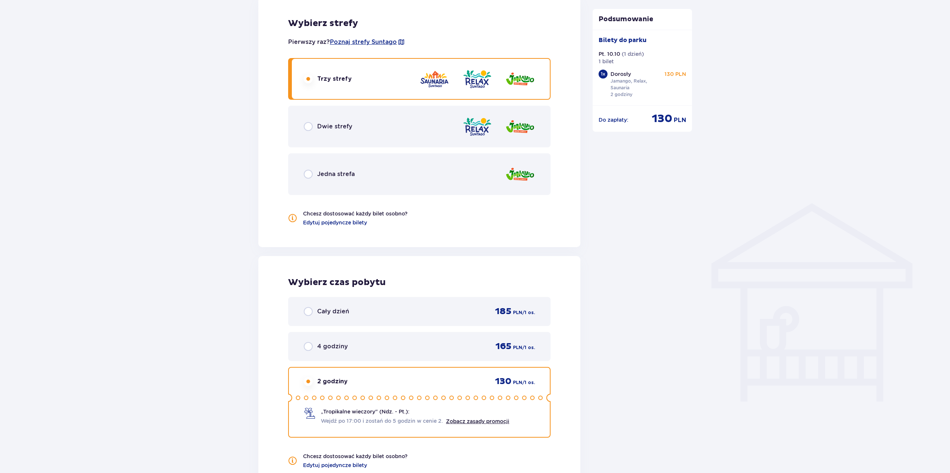
scroll to position [409, 0]
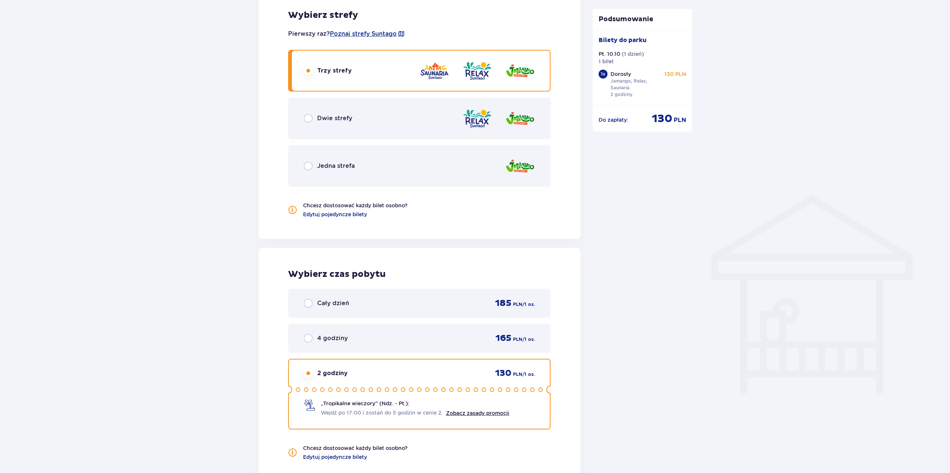
click at [315, 304] on div "Cały dzień" at bounding box center [326, 303] width 45 height 9
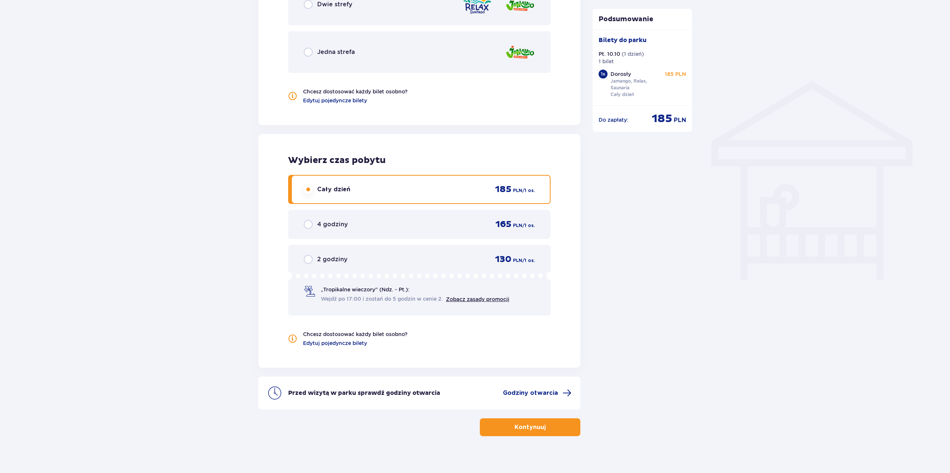
scroll to position [531, 0]
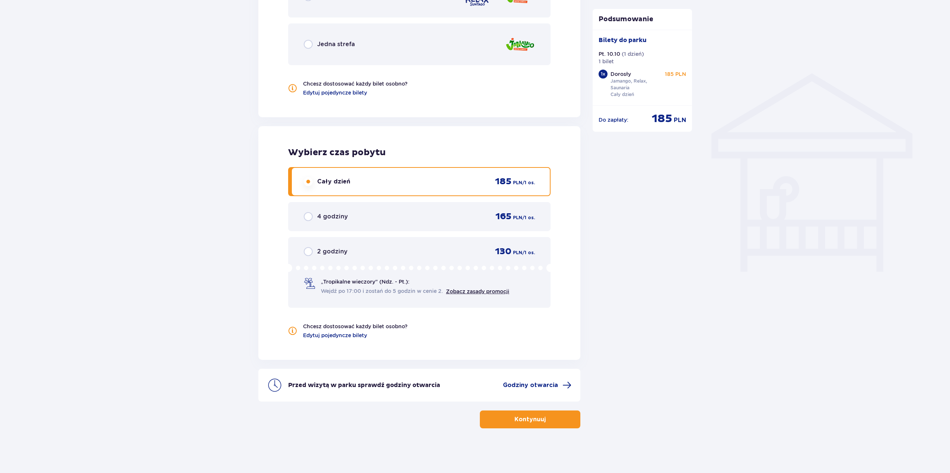
click at [525, 419] on p "Kontynuuj" at bounding box center [529, 419] width 31 height 8
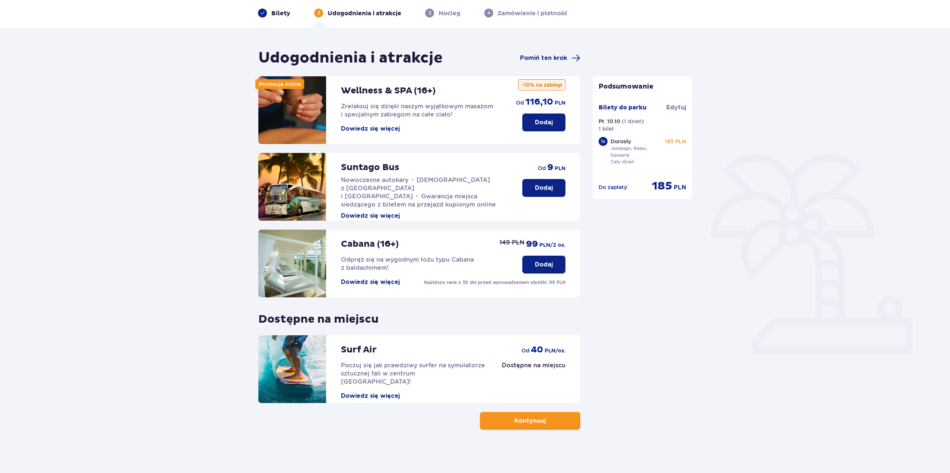
scroll to position [32, 0]
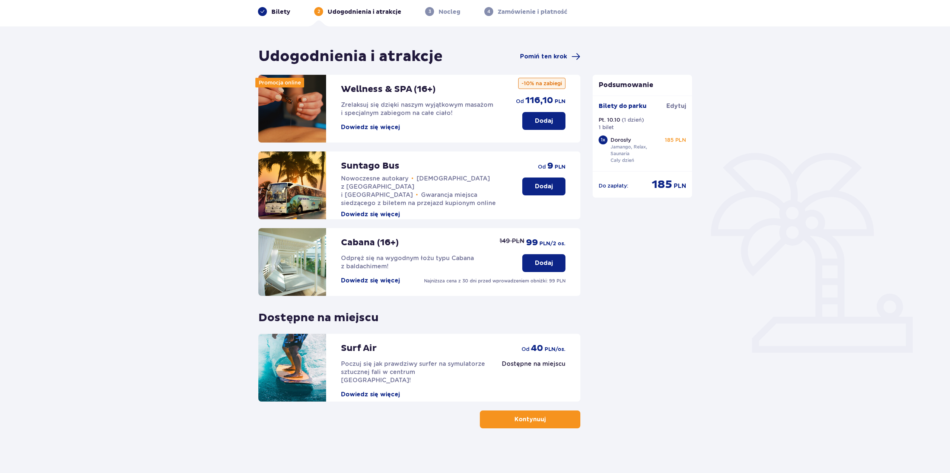
click at [536, 417] on p "Kontynuuj" at bounding box center [529, 419] width 31 height 8
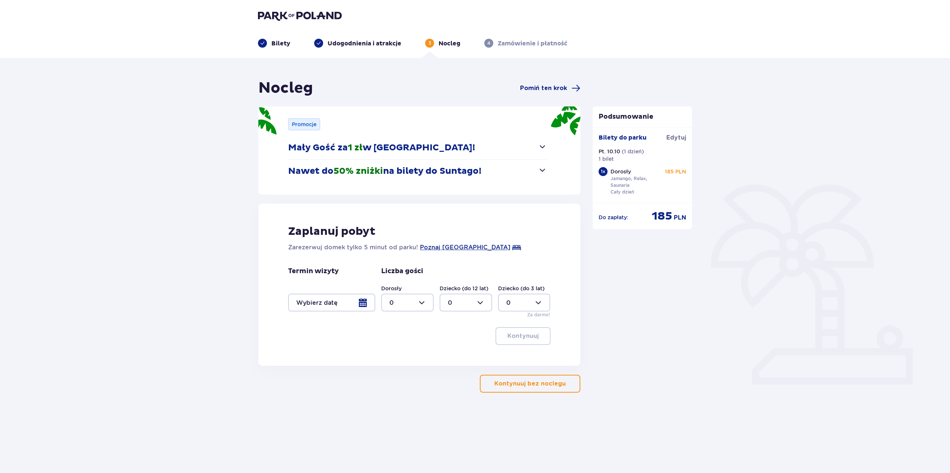
click at [540, 393] on button "Kontynuuj bez noclegu" at bounding box center [530, 384] width 100 height 18
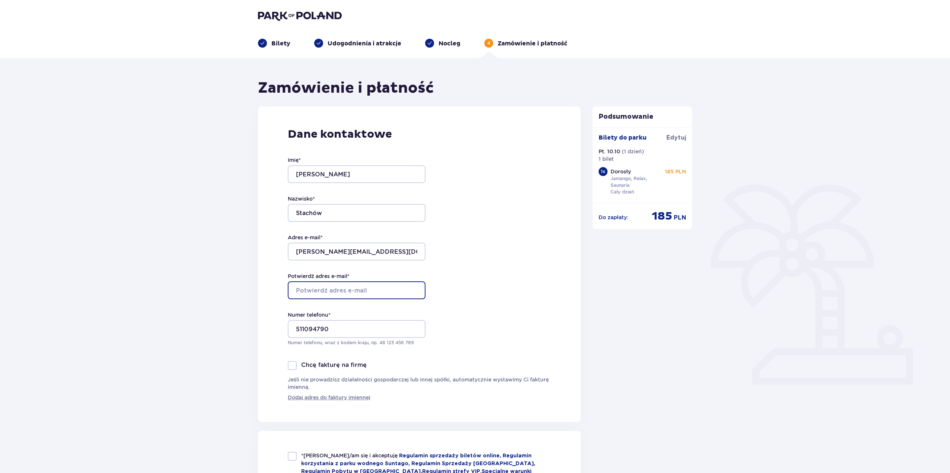
click at [335, 287] on input "Potwierdź adres e-mail *" at bounding box center [357, 290] width 138 height 18
type input "[PERSON_NAME][EMAIL_ADDRESS][DOMAIN_NAME]"
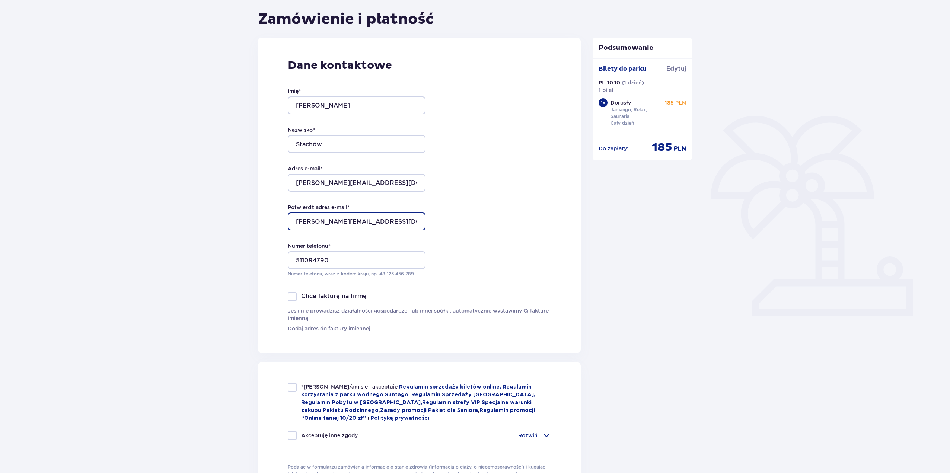
scroll to position [74, 0]
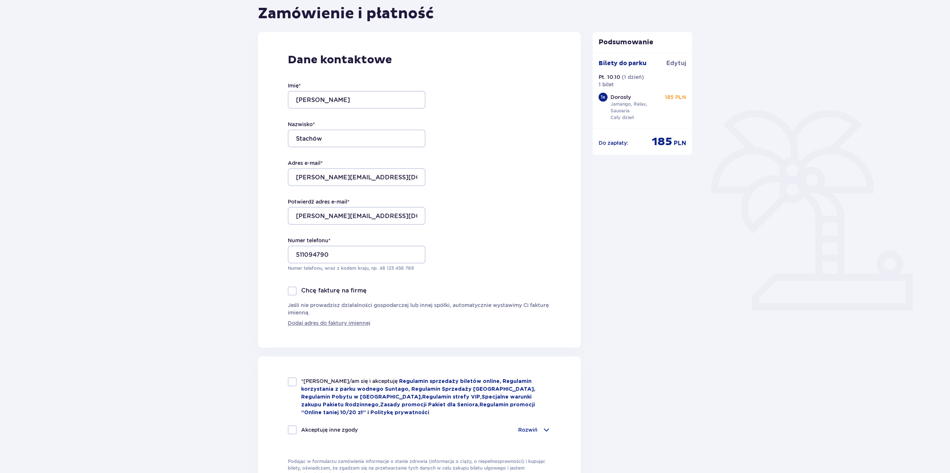
click at [294, 385] on div at bounding box center [292, 381] width 9 height 9
checkbox input "true"
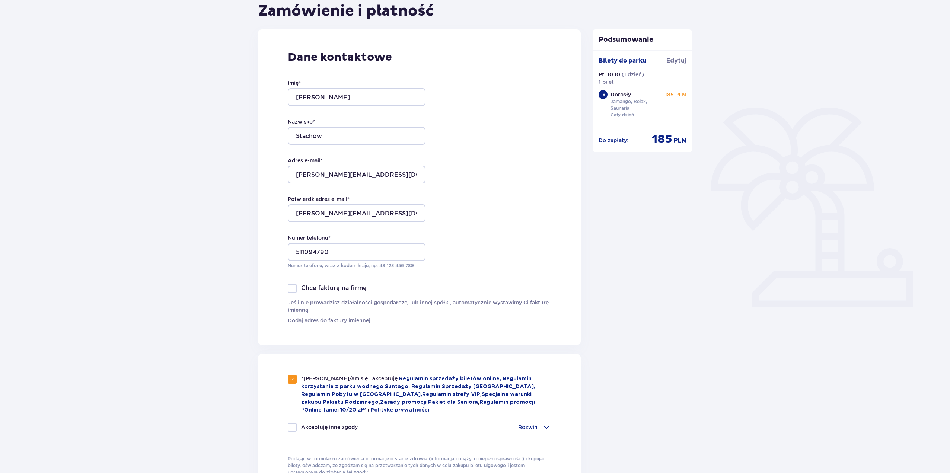
scroll to position [260, 0]
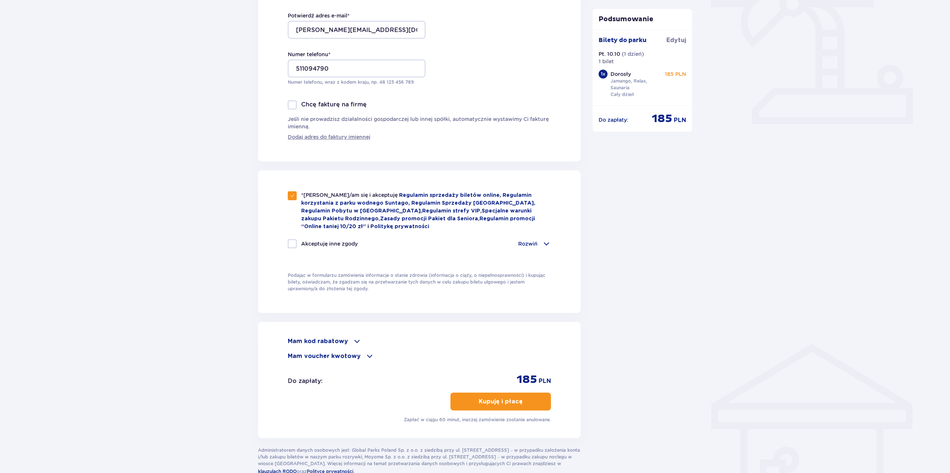
click at [314, 342] on p "Mam kod rabatowy" at bounding box center [318, 341] width 60 height 8
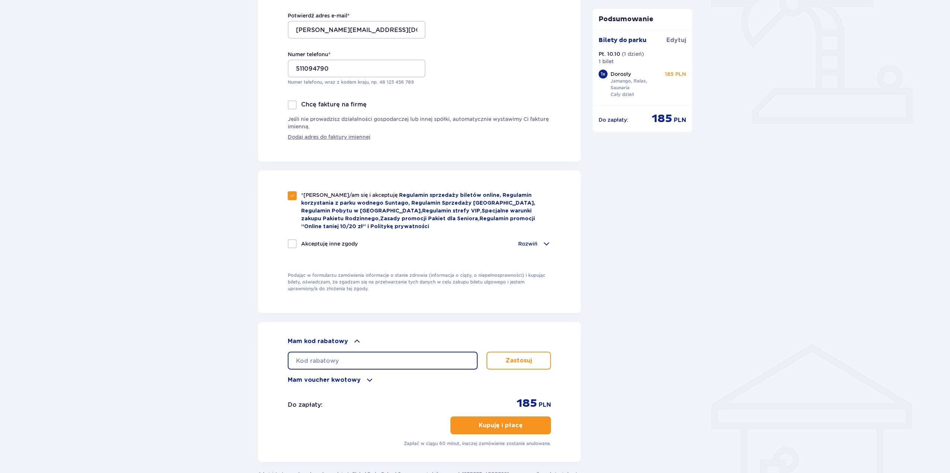
click at [314, 356] on input "text" at bounding box center [383, 361] width 190 height 18
type input "student30"
click at [501, 356] on button "Zastosuj" at bounding box center [518, 361] width 64 height 18
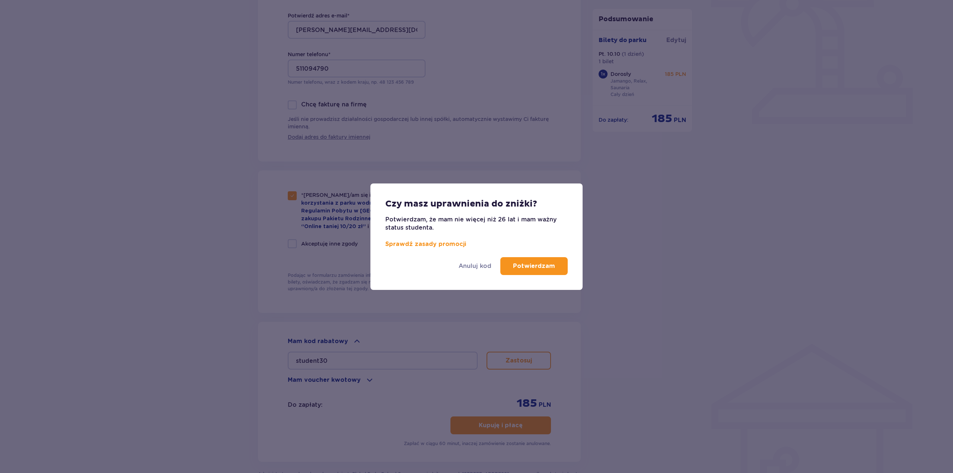
click at [523, 268] on p "Potwierdzam" at bounding box center [534, 266] width 42 height 8
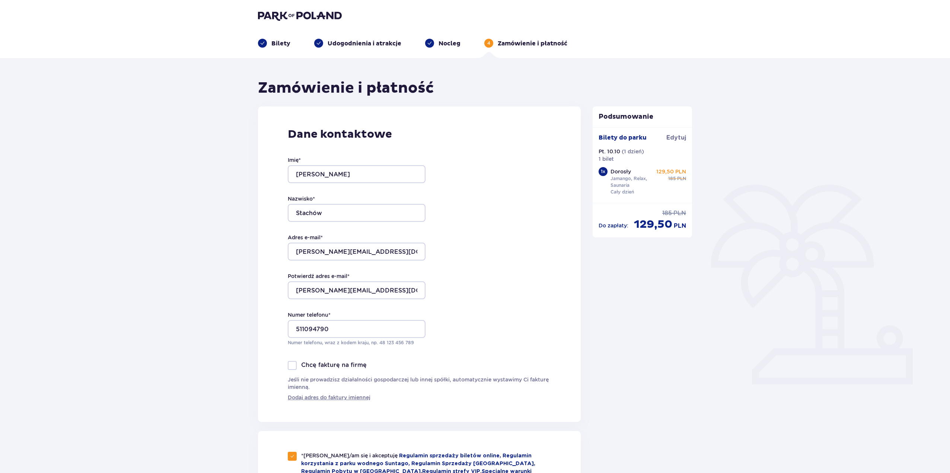
click at [280, 41] on p "Bilety" at bounding box center [280, 43] width 19 height 8
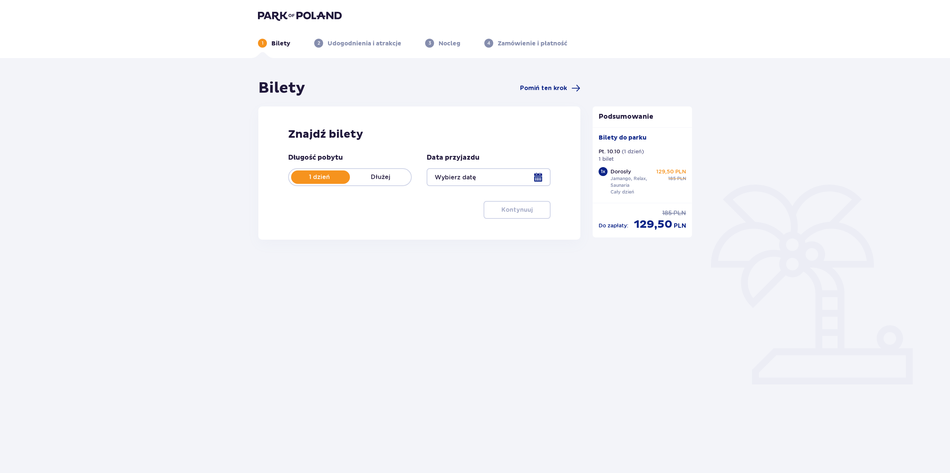
type input "[DATE]"
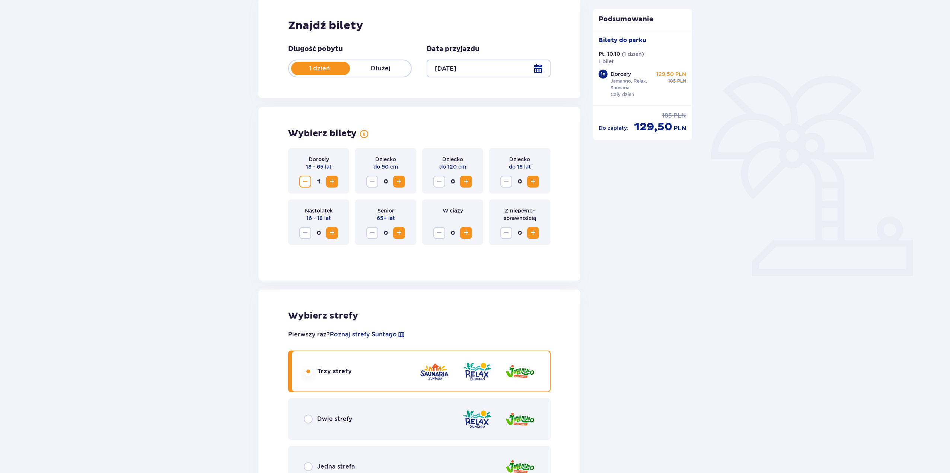
scroll to position [223, 0]
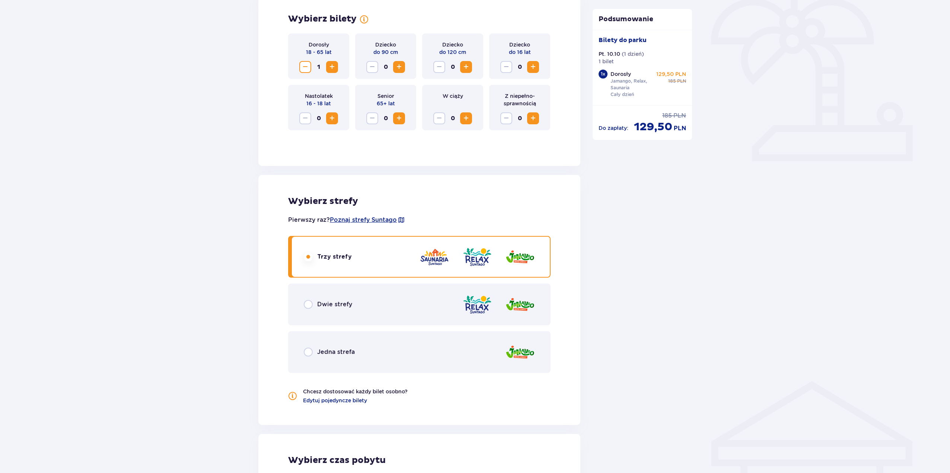
click at [306, 303] on input "radio" at bounding box center [308, 304] width 9 height 9
radio input "true"
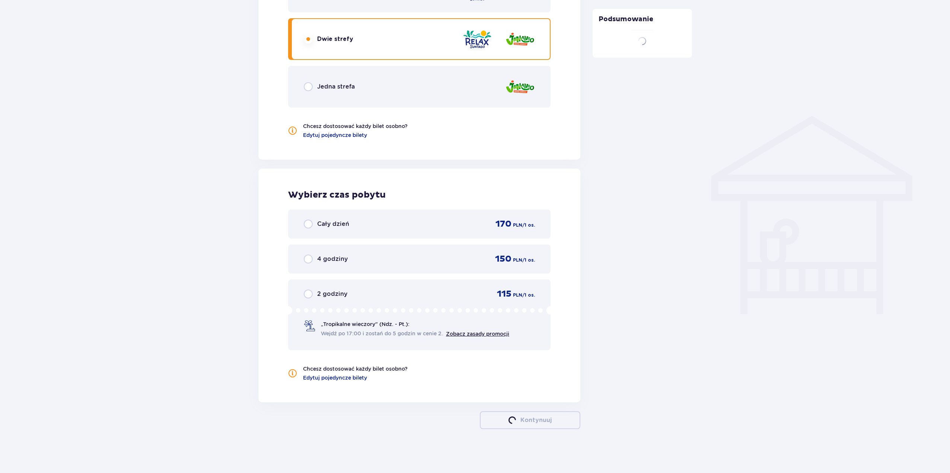
scroll to position [489, 0]
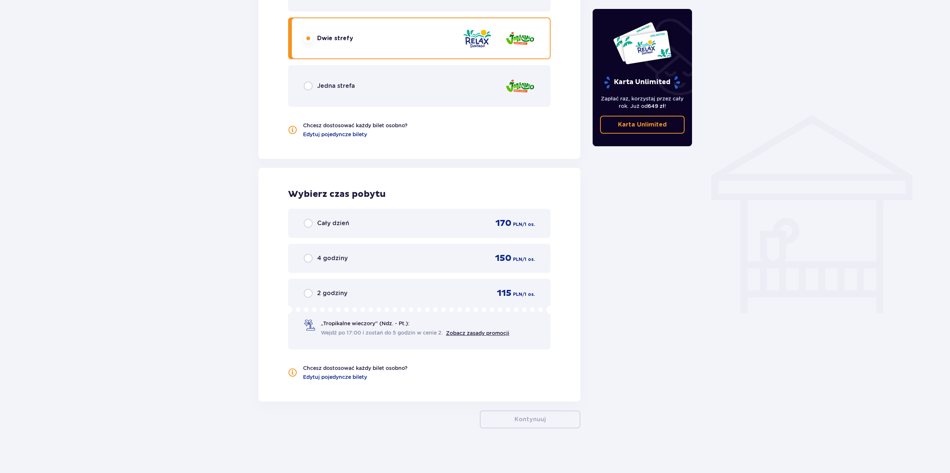
click at [306, 292] on input "radio" at bounding box center [308, 293] width 9 height 9
radio input "true"
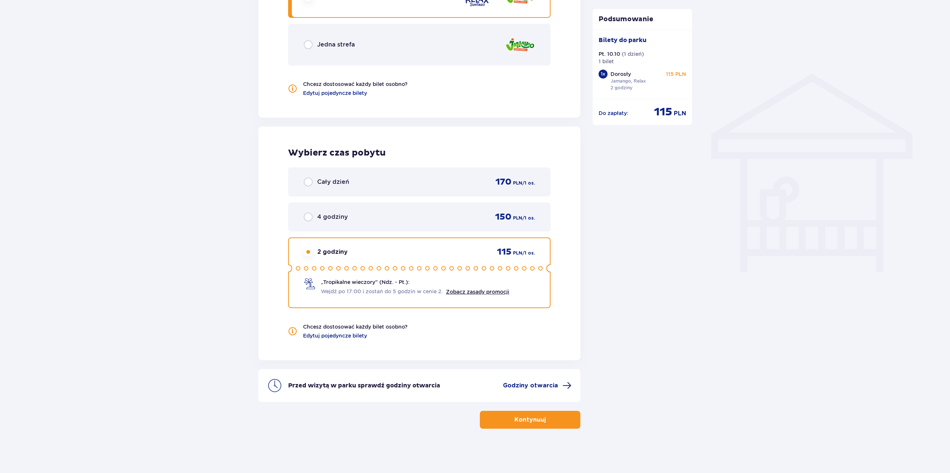
scroll to position [531, 0]
